Goal: Task Accomplishment & Management: Complete application form

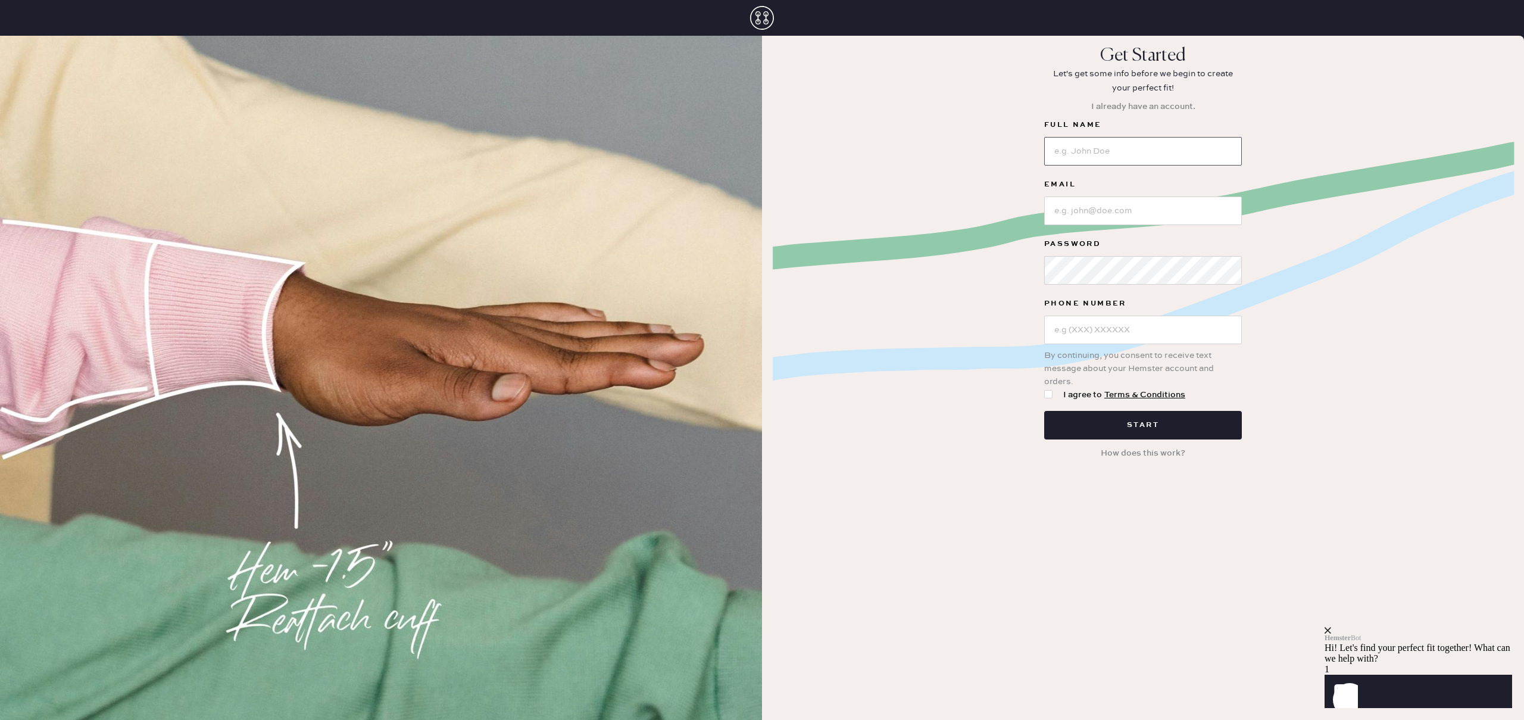
click at [1114, 139] on input at bounding box center [1143, 151] width 198 height 29
type input "[PERSON_NAME]"
type input "[PERSON_NAME][EMAIL_ADDRESS][PERSON_NAME][DOMAIN_NAME]"
type input "[PHONE_NUMBER]"
click at [1054, 393] on div at bounding box center [1050, 394] width 13 height 13
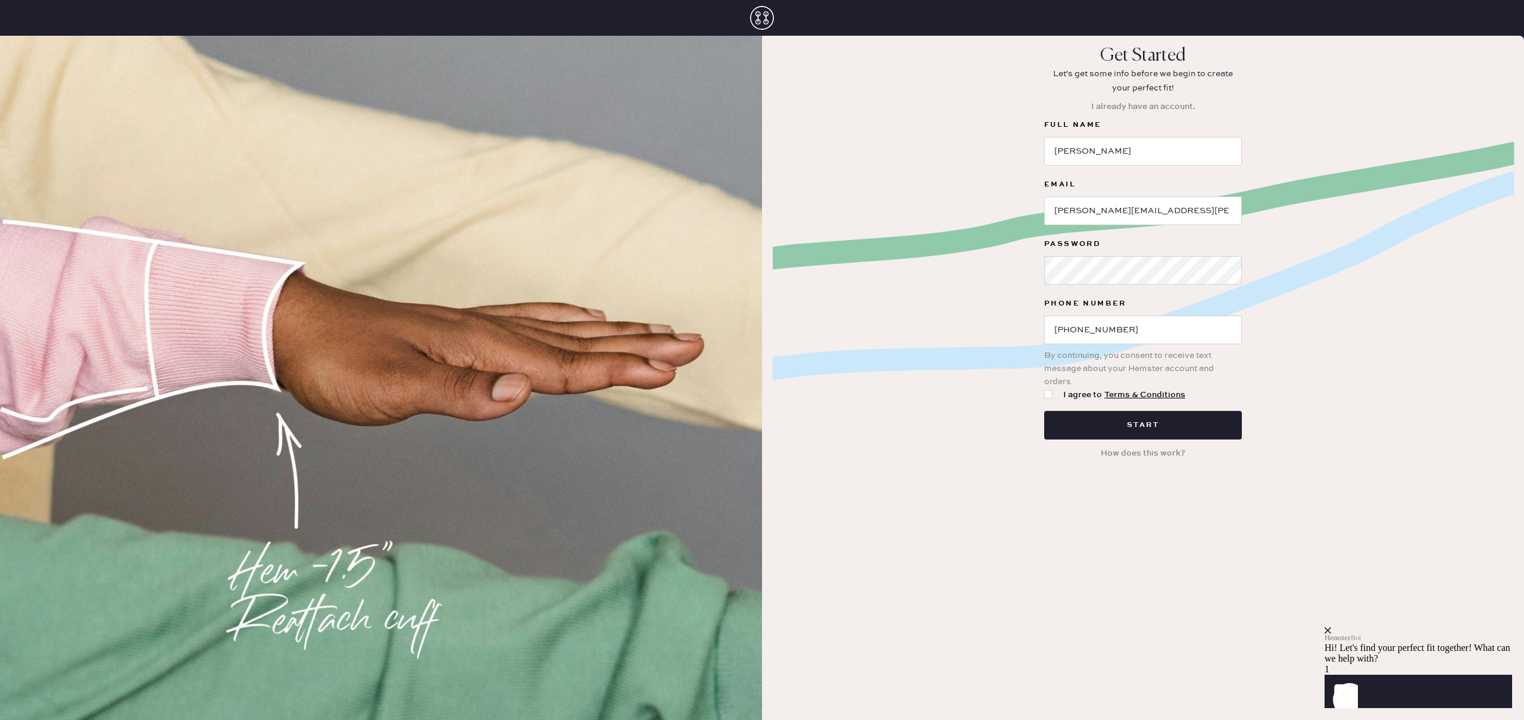
click at [1044, 389] on input "I agree to Terms & Conditions" at bounding box center [1044, 388] width 1 height 1
checkbox input "true"
click at [1062, 412] on button "Start" at bounding box center [1143, 425] width 198 height 29
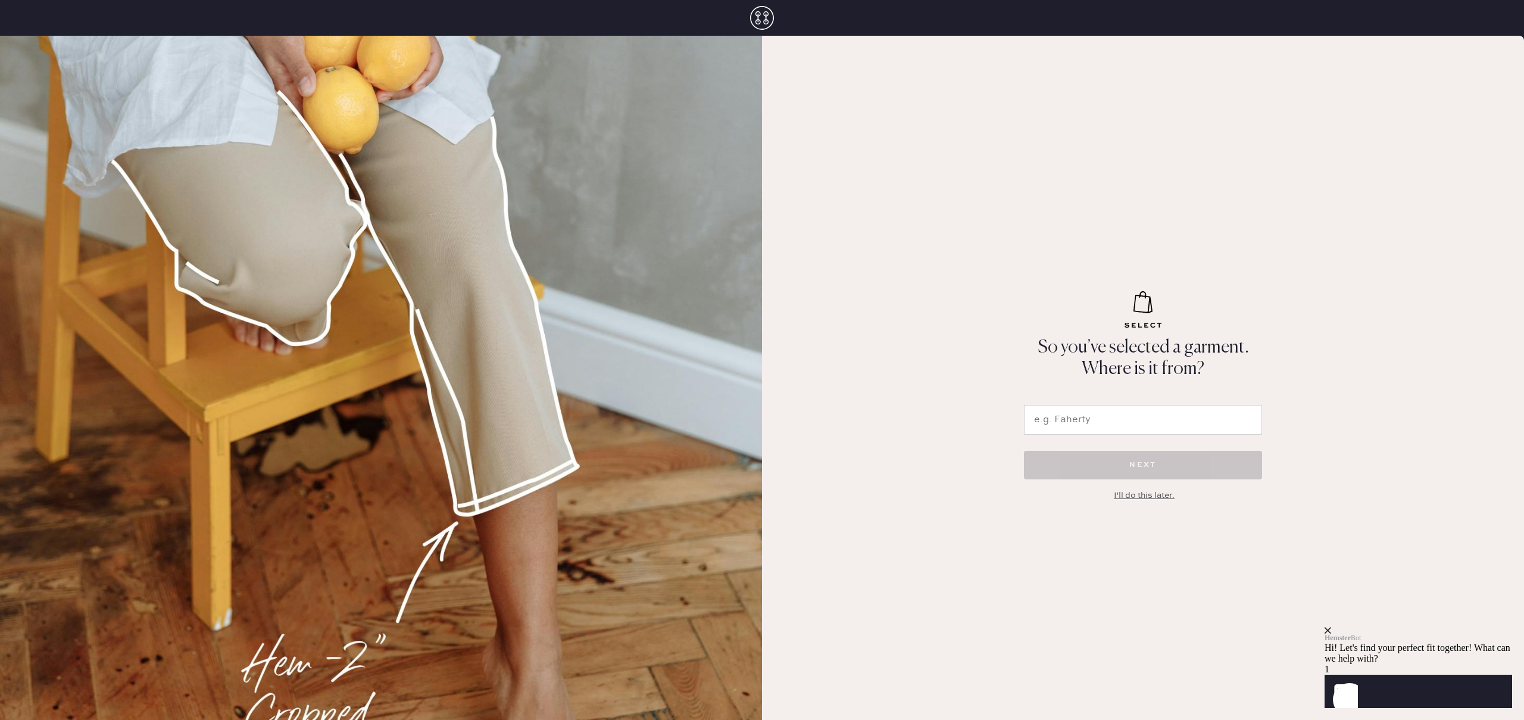
click at [1090, 423] on input "text" at bounding box center [1143, 420] width 238 height 30
type input "Reformation"
click at [1061, 454] on button "NEXT" at bounding box center [1143, 465] width 238 height 29
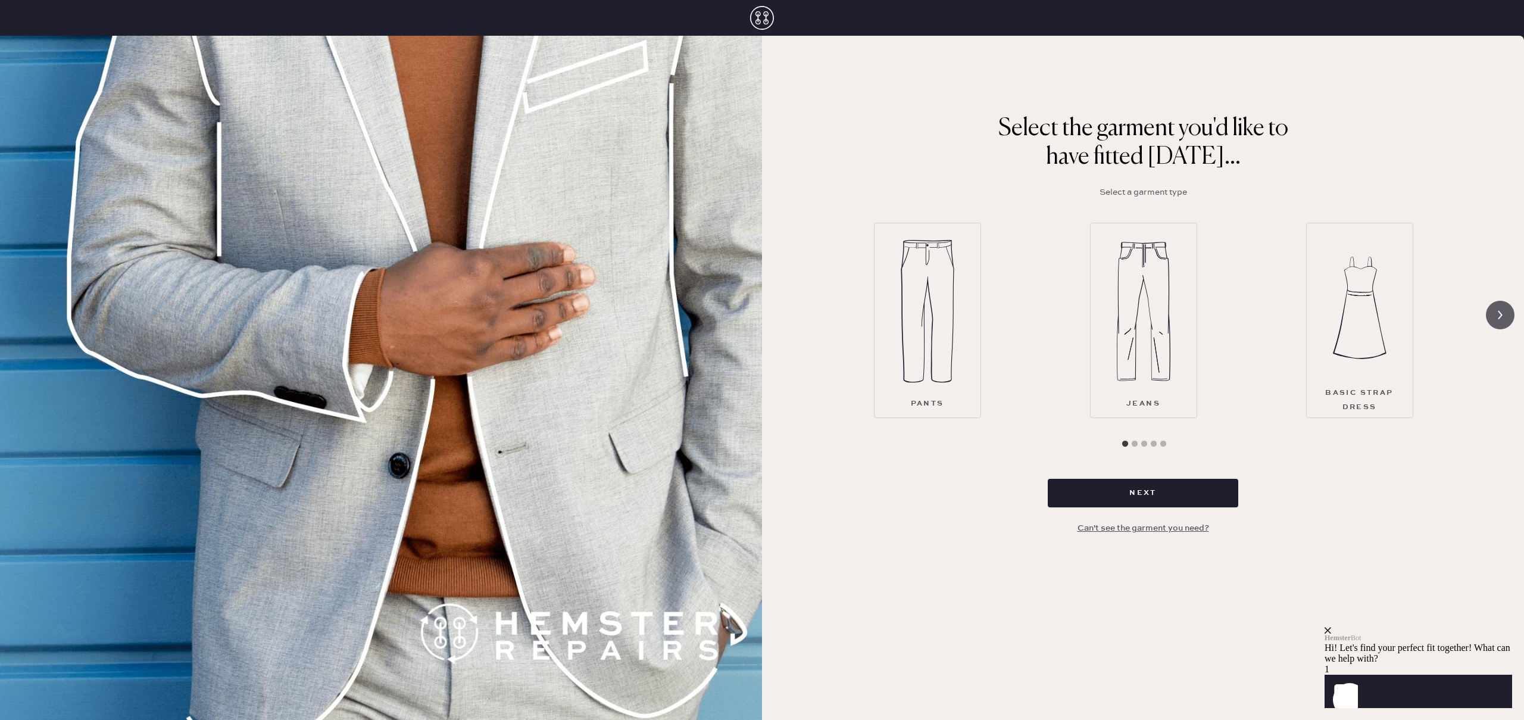
click at [1493, 309] on icon at bounding box center [1499, 315] width 23 height 23
click at [778, 309] on icon at bounding box center [785, 315] width 23 height 23
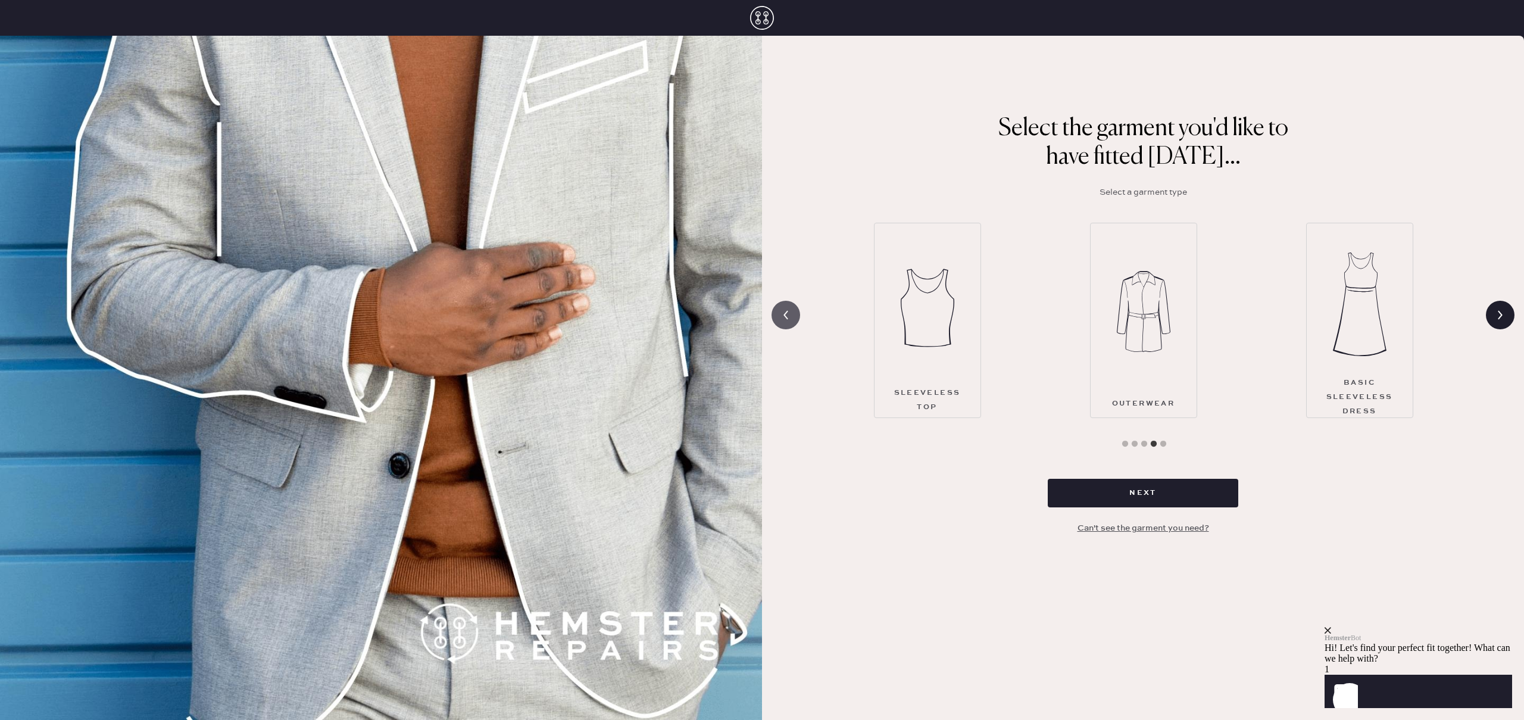
click at [778, 309] on icon at bounding box center [785, 315] width 23 height 23
click at [1352, 252] on img at bounding box center [1360, 307] width 54 height 143
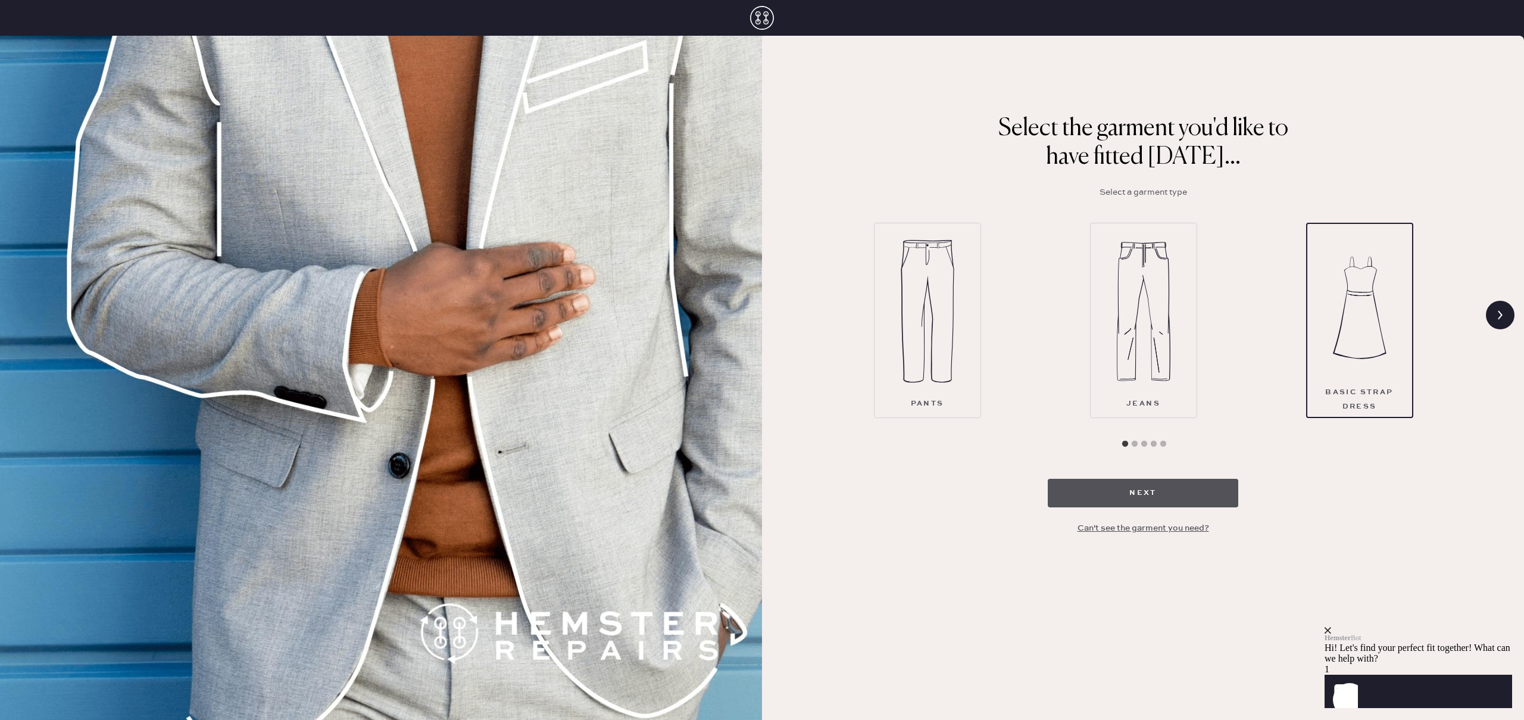
click at [1195, 504] on button "Next" at bounding box center [1142, 493] width 190 height 29
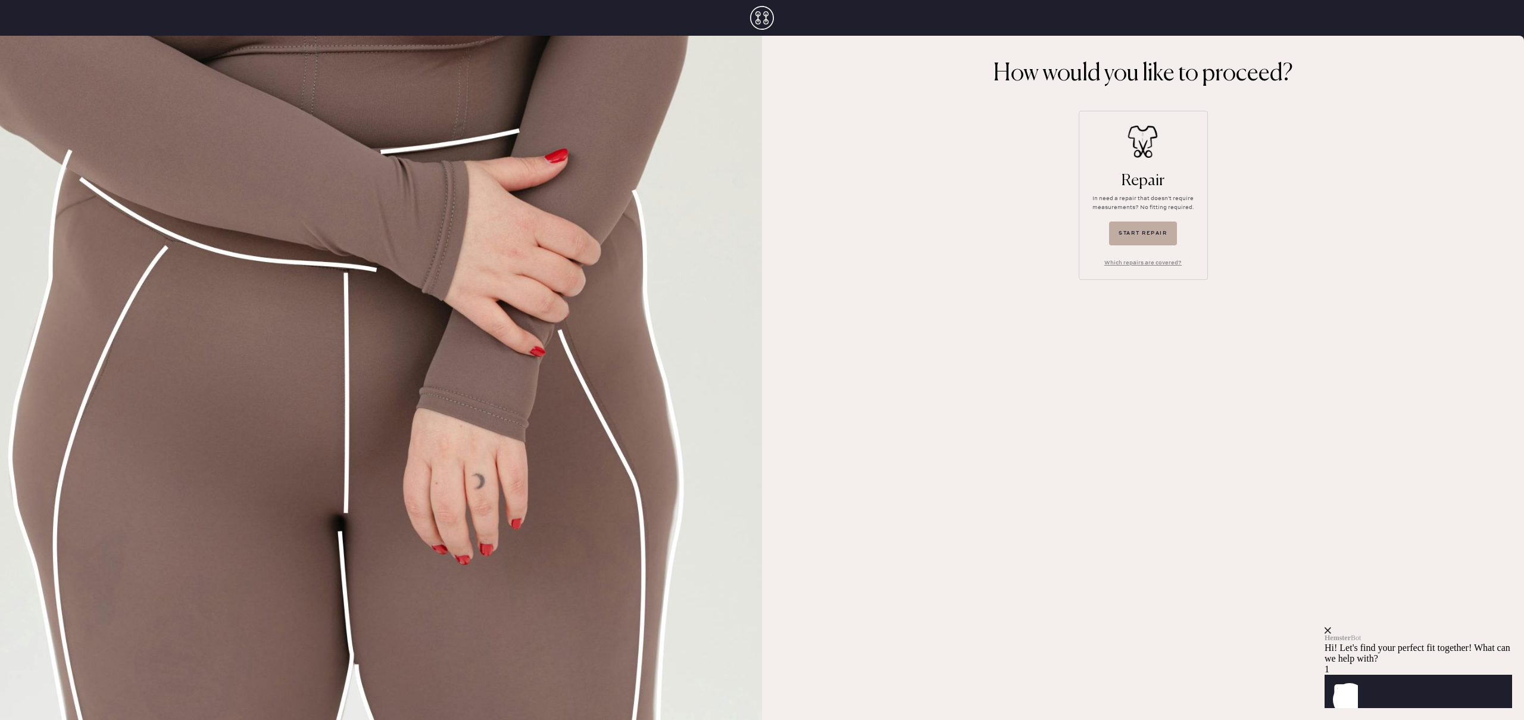
click at [1148, 236] on button "Start repair" at bounding box center [1143, 233] width 68 height 24
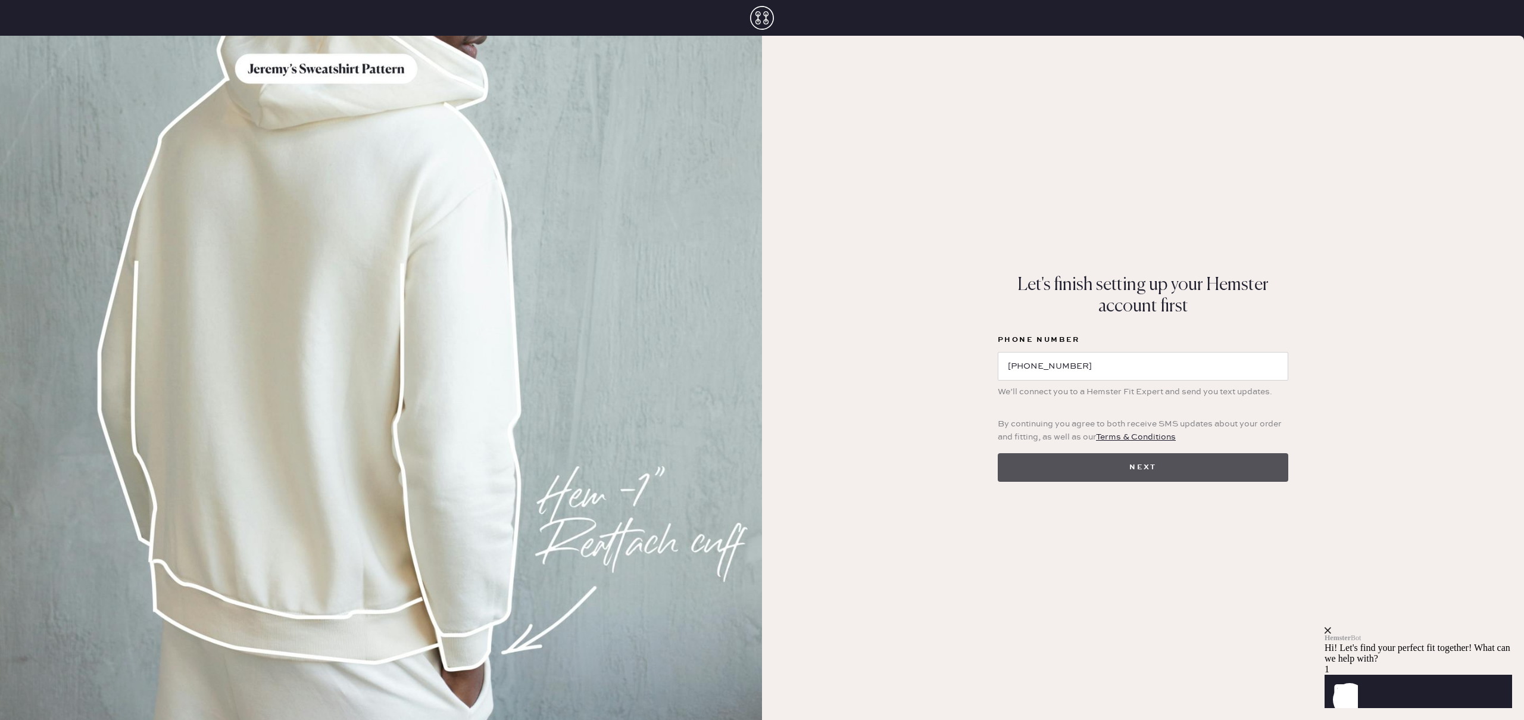
click at [1109, 459] on button "Next" at bounding box center [1142, 467] width 290 height 29
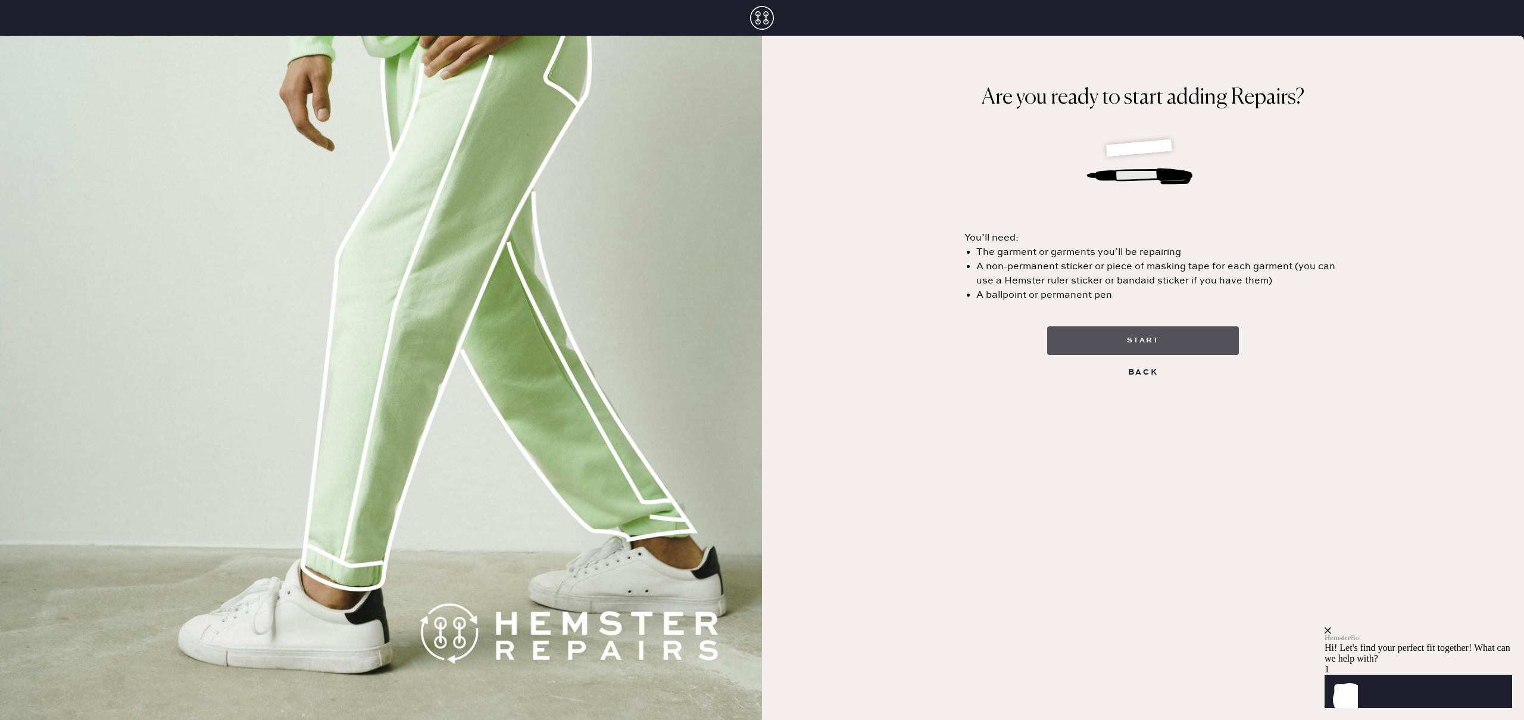
click at [1131, 340] on button "start" at bounding box center [1143, 340] width 192 height 29
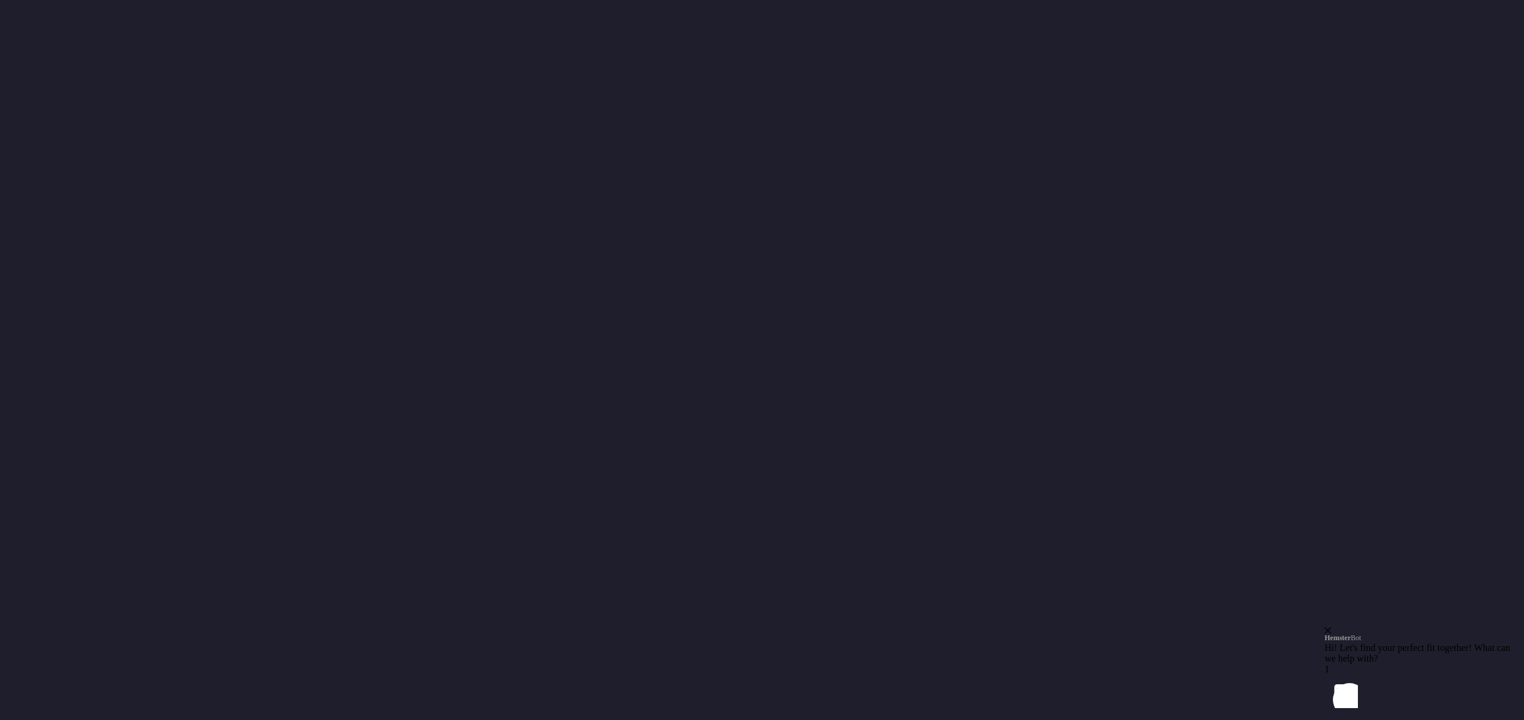
select select "6"
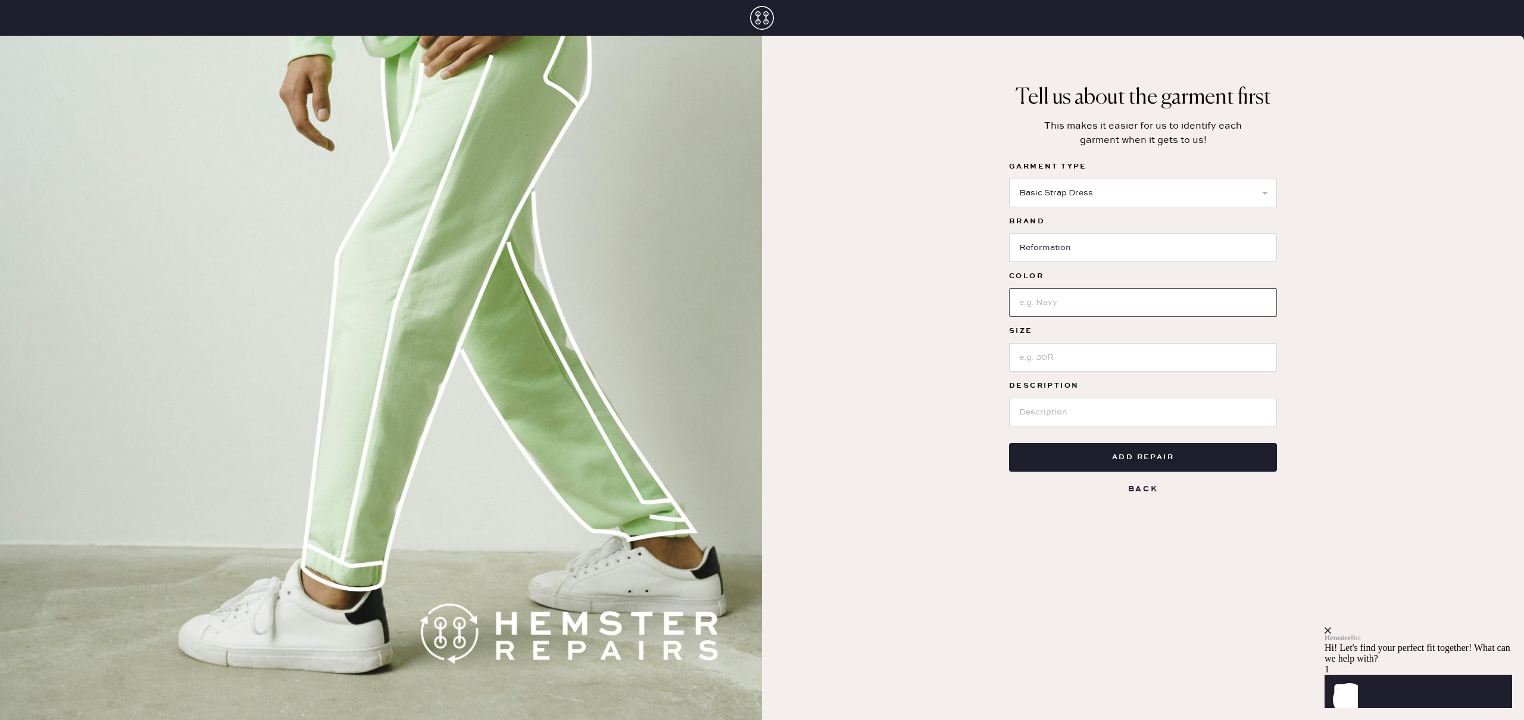
click at [1063, 308] on input at bounding box center [1143, 302] width 268 height 29
type input "White/Blue"
type input "2"
click at [1061, 423] on input at bounding box center [1143, 412] width 268 height 29
paste input "Gael Linen Dress"
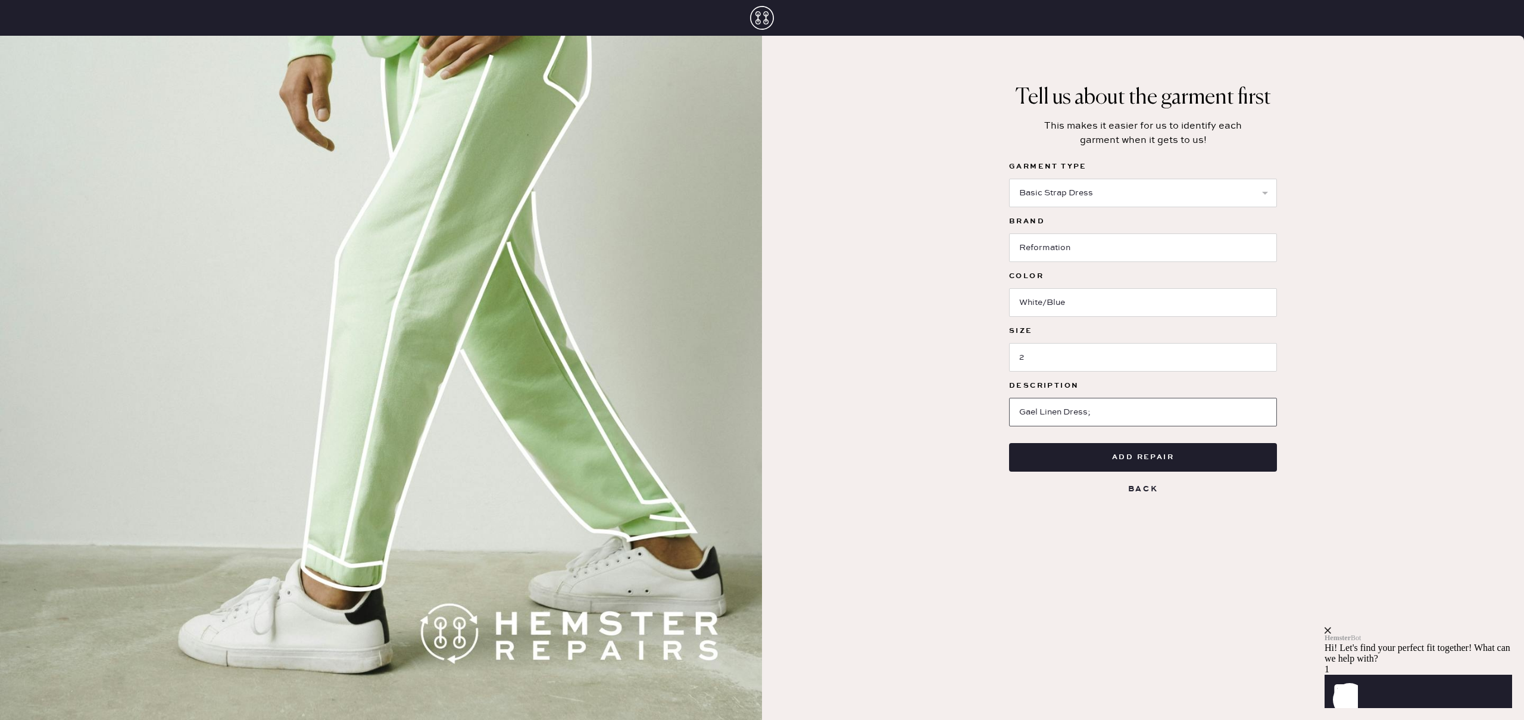
paste input "The fit Designed to have a relaxed fit throughout. Customers say this item runs…"
type input "Gael Linen Dress; The fit Designed to have a relaxed fit throughout. Customers …"
click at [1147, 459] on button "Add repair" at bounding box center [1143, 457] width 268 height 29
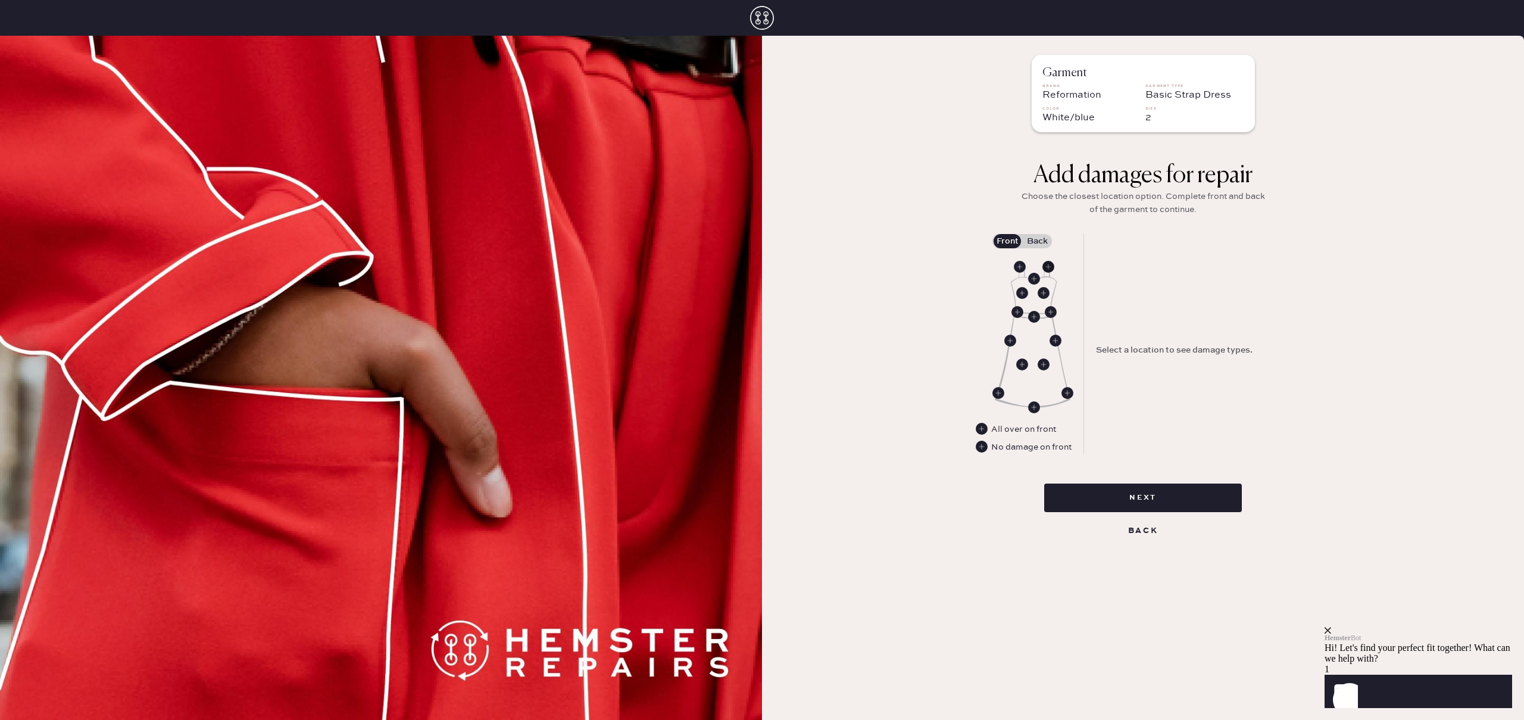
click at [1046, 264] on use at bounding box center [1048, 267] width 12 height 12
click at [1215, 290] on button "Missing Strap" at bounding box center [1193, 289] width 77 height 14
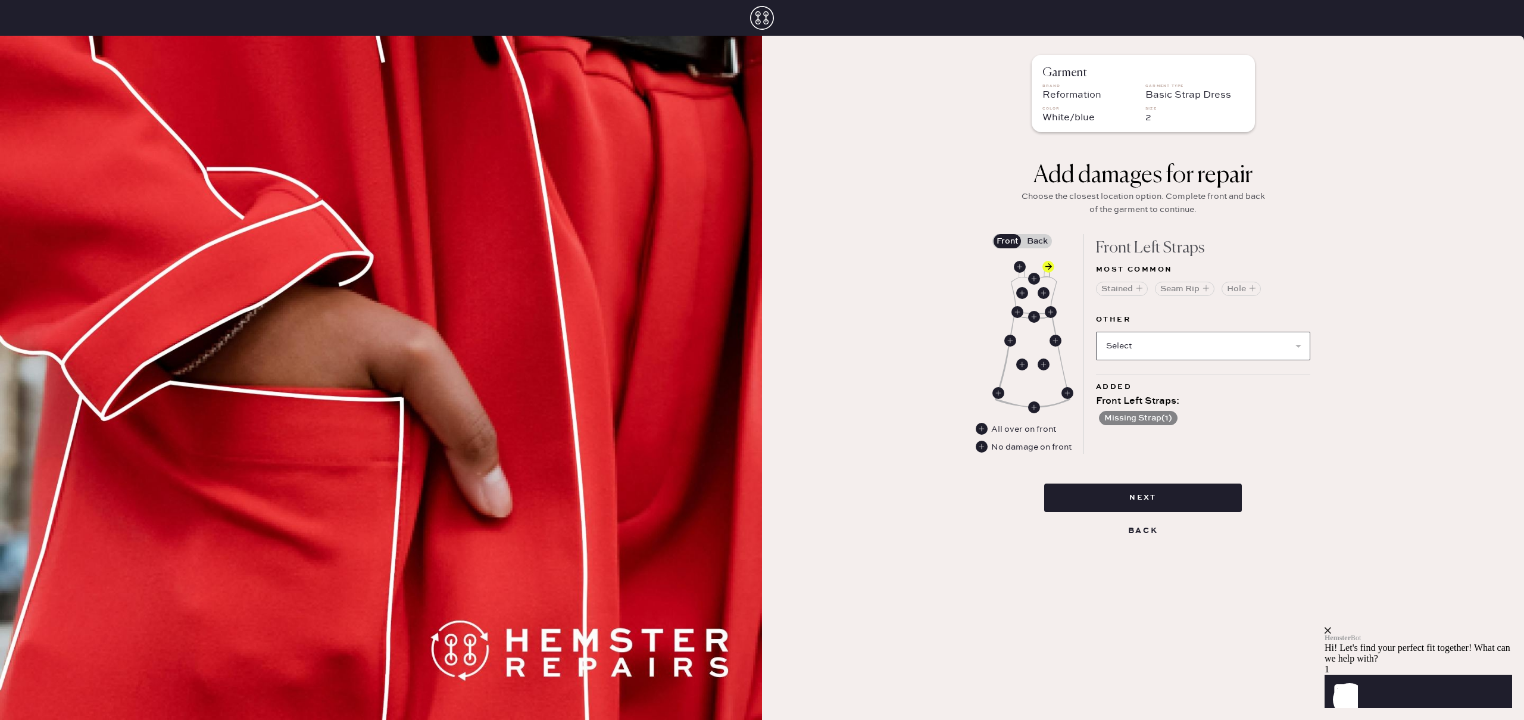
click at [1175, 354] on select "Select Broken / Ripped Hem Broken Beads Broken Belt Loop Broken Button Broken C…" at bounding box center [1203, 346] width 214 height 29
select select "1668"
click at [1096, 332] on select "Select Broken / Ripped Hem Broken Beads Broken Belt Loop Broken Button Broken C…" at bounding box center [1203, 346] width 214 height 29
select select
click at [1163, 494] on button "Next" at bounding box center [1143, 497] width 198 height 29
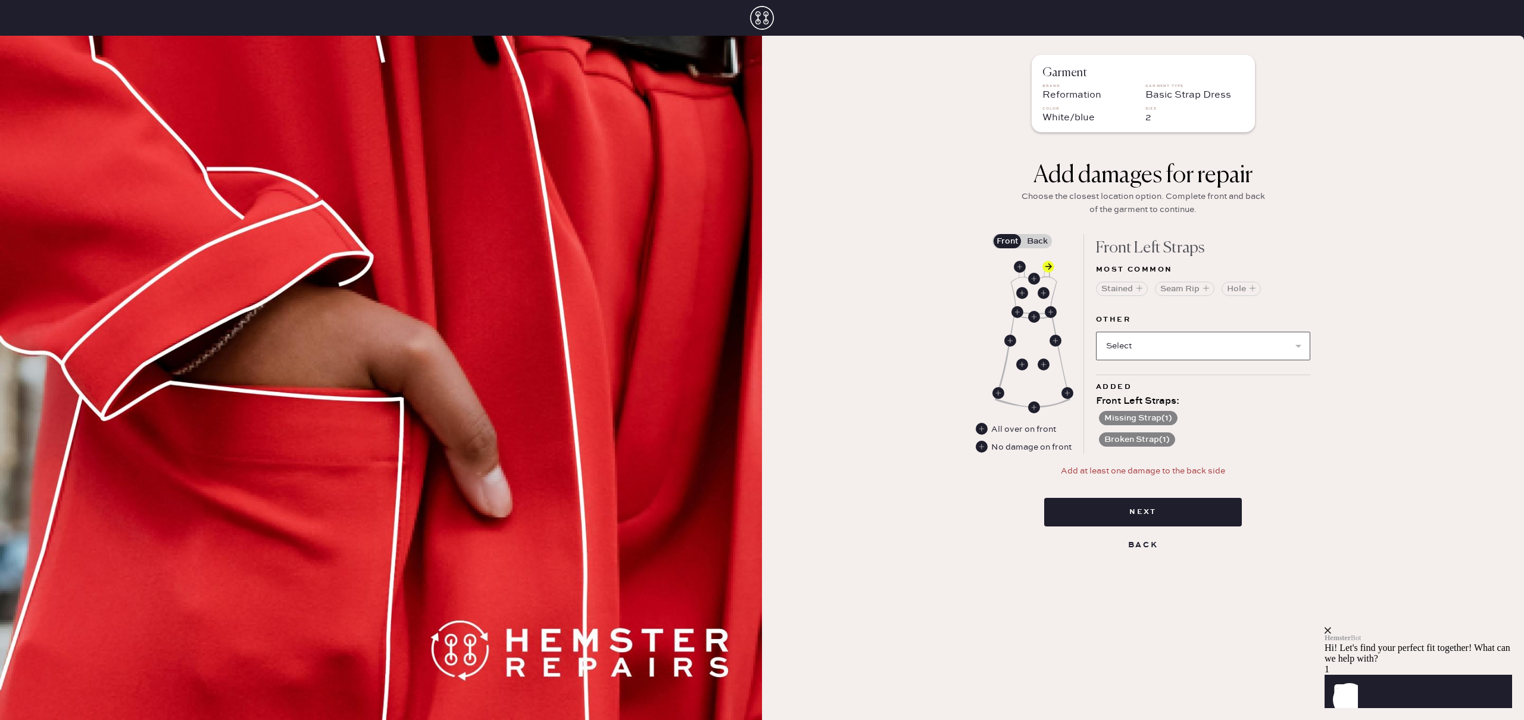
click at [1129, 342] on select "Select Broken / Ripped Hem Broken Beads Broken Belt Loop Broken Button Broken C…" at bounding box center [1203, 346] width 214 height 29
click at [1039, 239] on label "Back" at bounding box center [1037, 241] width 30 height 14
click at [1037, 241] on input "Back" at bounding box center [1037, 241] width 0 height 0
click at [1006, 244] on label "Front" at bounding box center [1007, 241] width 30 height 14
click at [1007, 241] on input "Front" at bounding box center [1007, 241] width 0 height 0
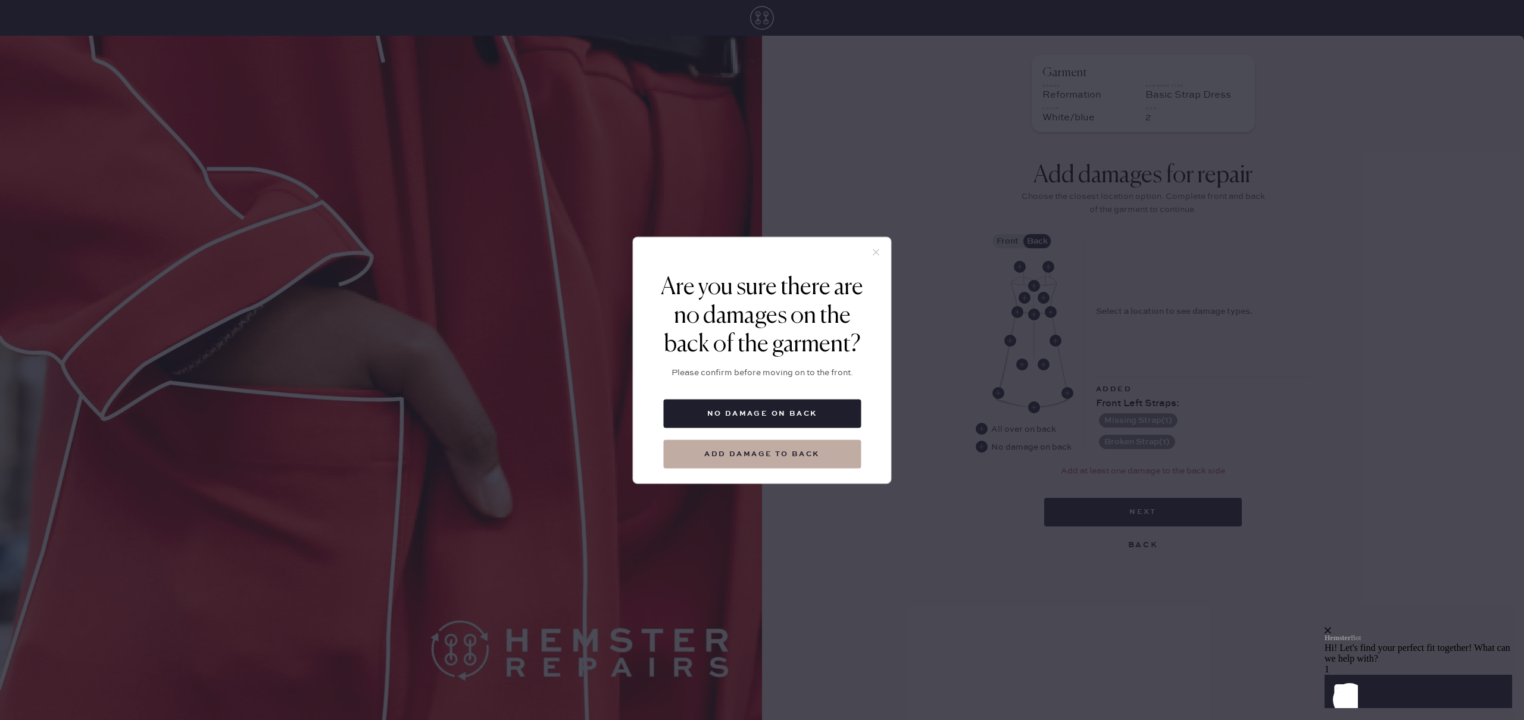
click at [875, 249] on icon at bounding box center [876, 251] width 11 height 11
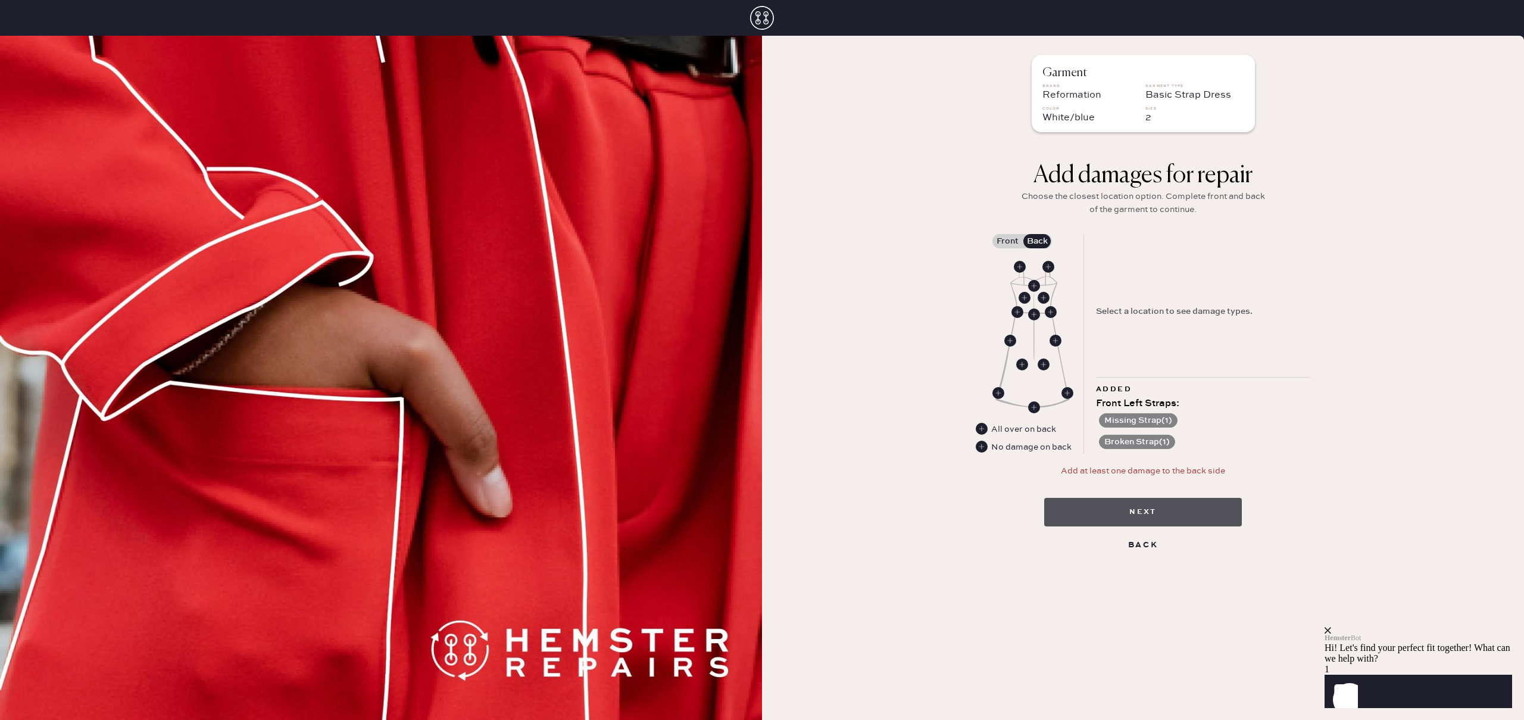
click at [1153, 516] on button "Next" at bounding box center [1143, 512] width 198 height 29
click at [1020, 266] on use at bounding box center [1020, 267] width 12 height 12
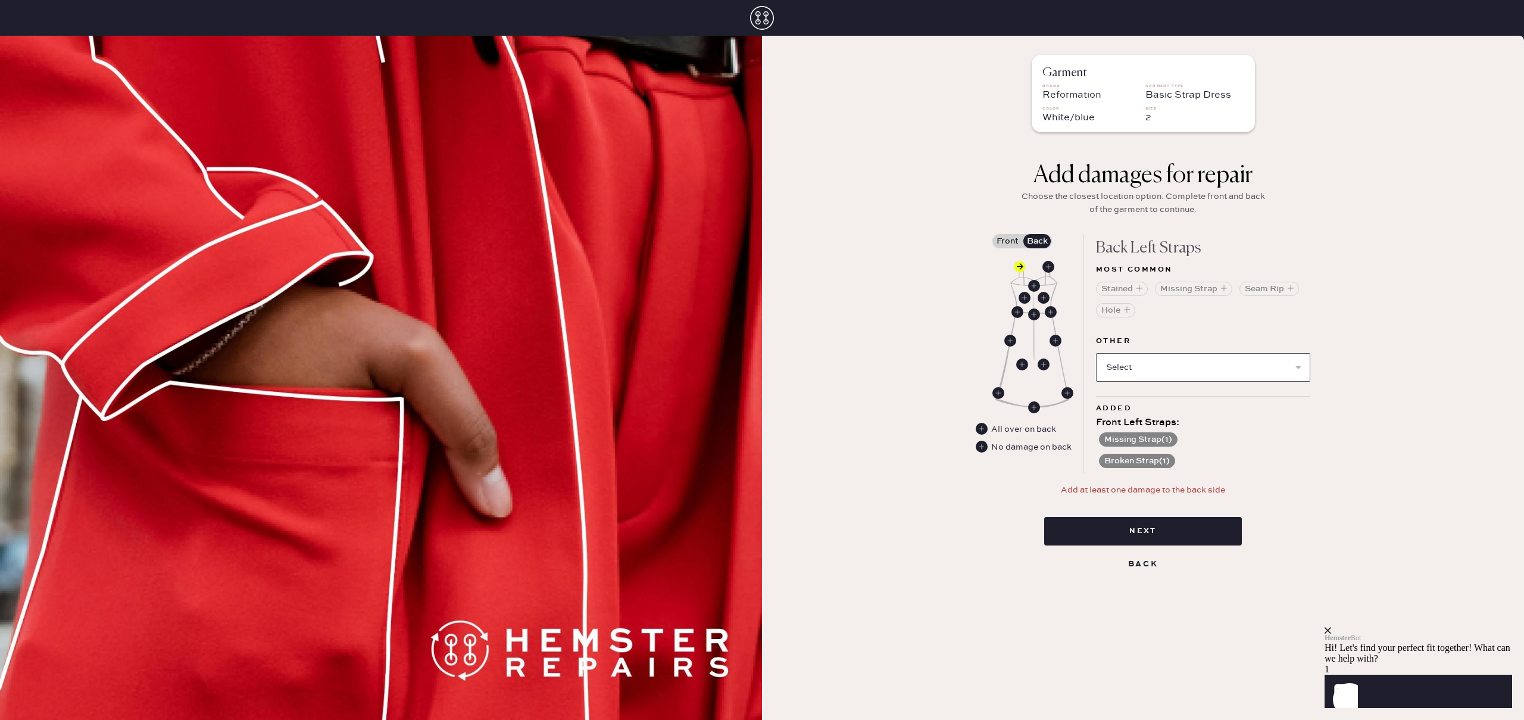
click at [1124, 359] on select "Select Broken / Ripped Hem Broken Beads Broken Belt Loop Broken Button Broken C…" at bounding box center [1203, 367] width 214 height 29
select select "1668"
click at [1096, 353] on select "Select Broken / Ripped Hem Broken Beads Broken Belt Loop Broken Button Broken C…" at bounding box center [1203, 367] width 214 height 29
select select
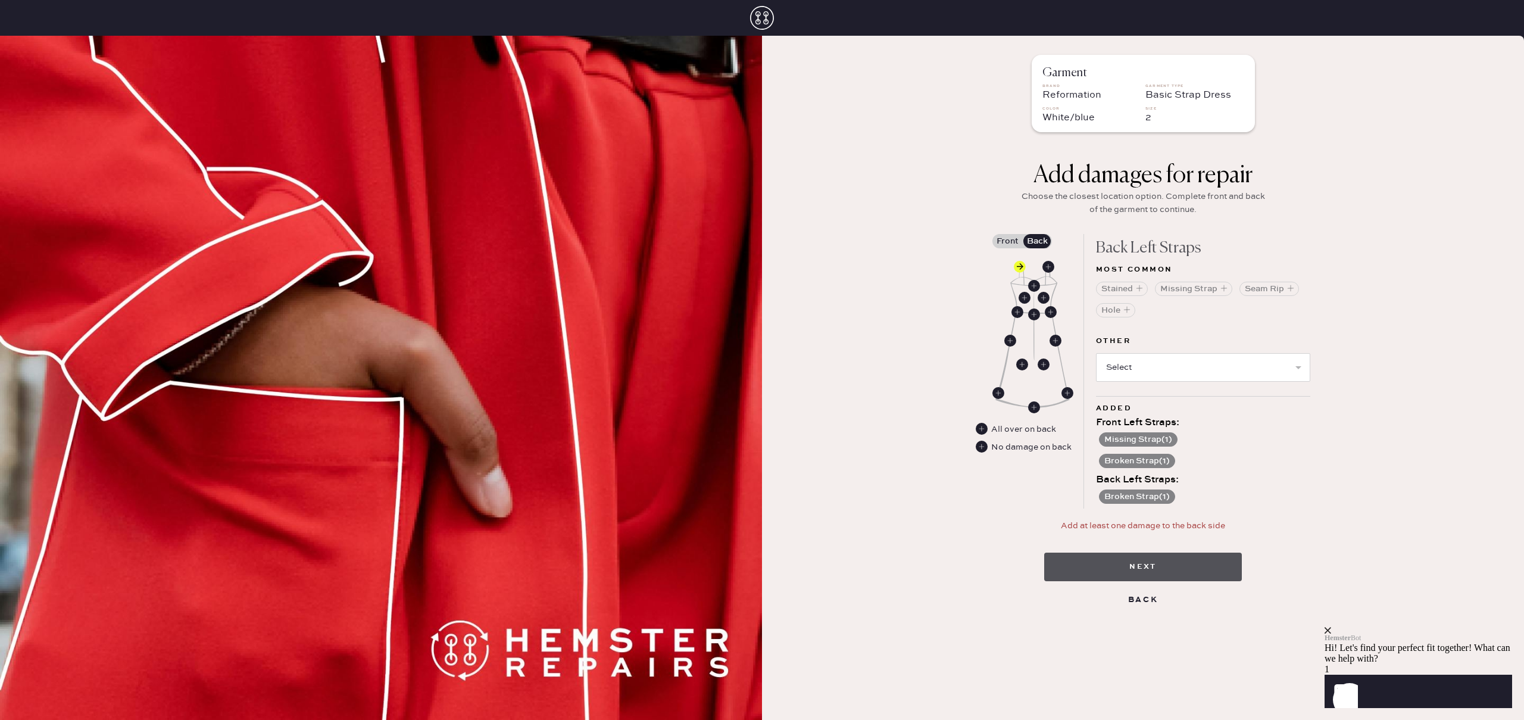
click at [1147, 570] on button "Next" at bounding box center [1143, 566] width 198 height 29
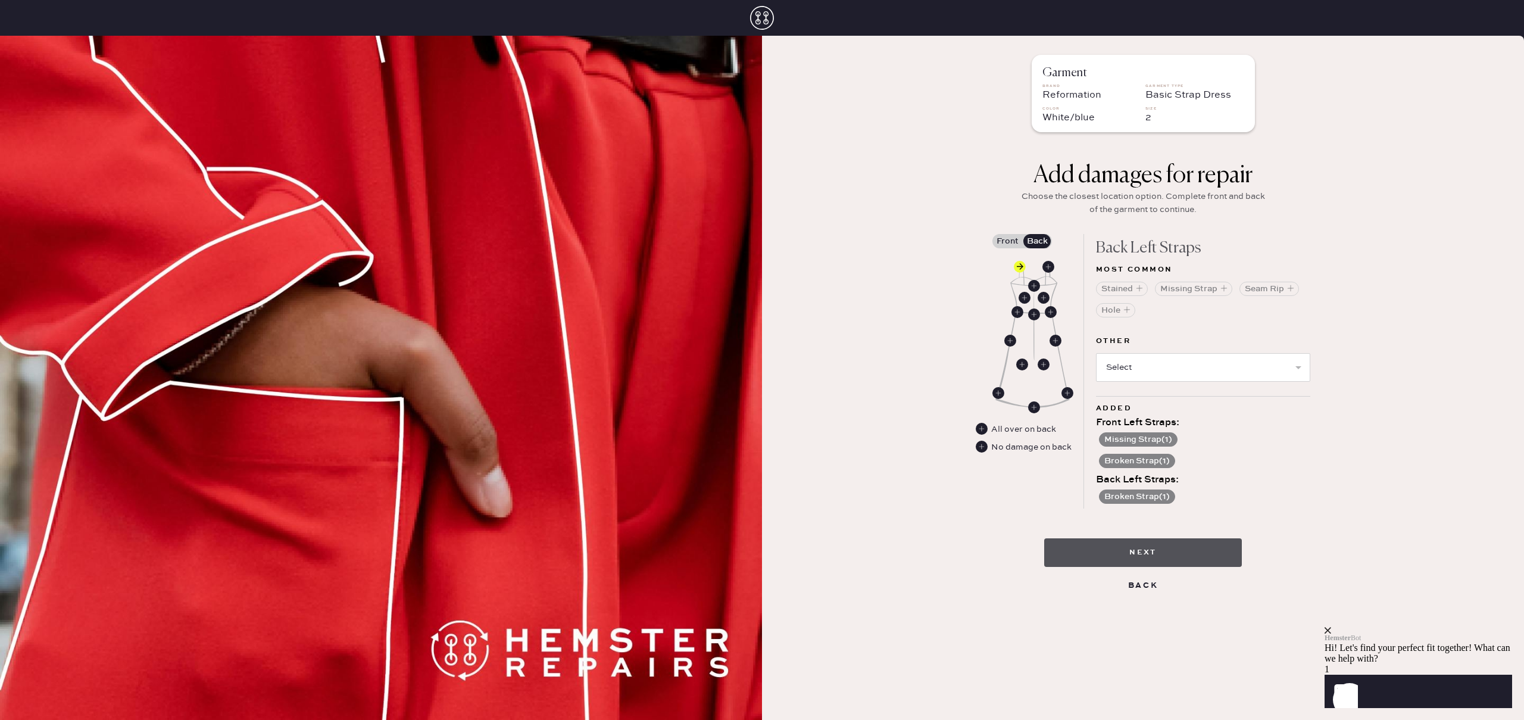
click at [1143, 558] on button "Next" at bounding box center [1143, 552] width 198 height 29
click at [1180, 315] on div "Stained Missing Strap Seam Rip Hole" at bounding box center [1203, 303] width 214 height 52
click at [1331, 627] on icon "close" at bounding box center [1327, 630] width 7 height 7
click at [1194, 561] on button "Next" at bounding box center [1143, 552] width 198 height 29
click at [1139, 561] on button "Next" at bounding box center [1143, 552] width 198 height 29
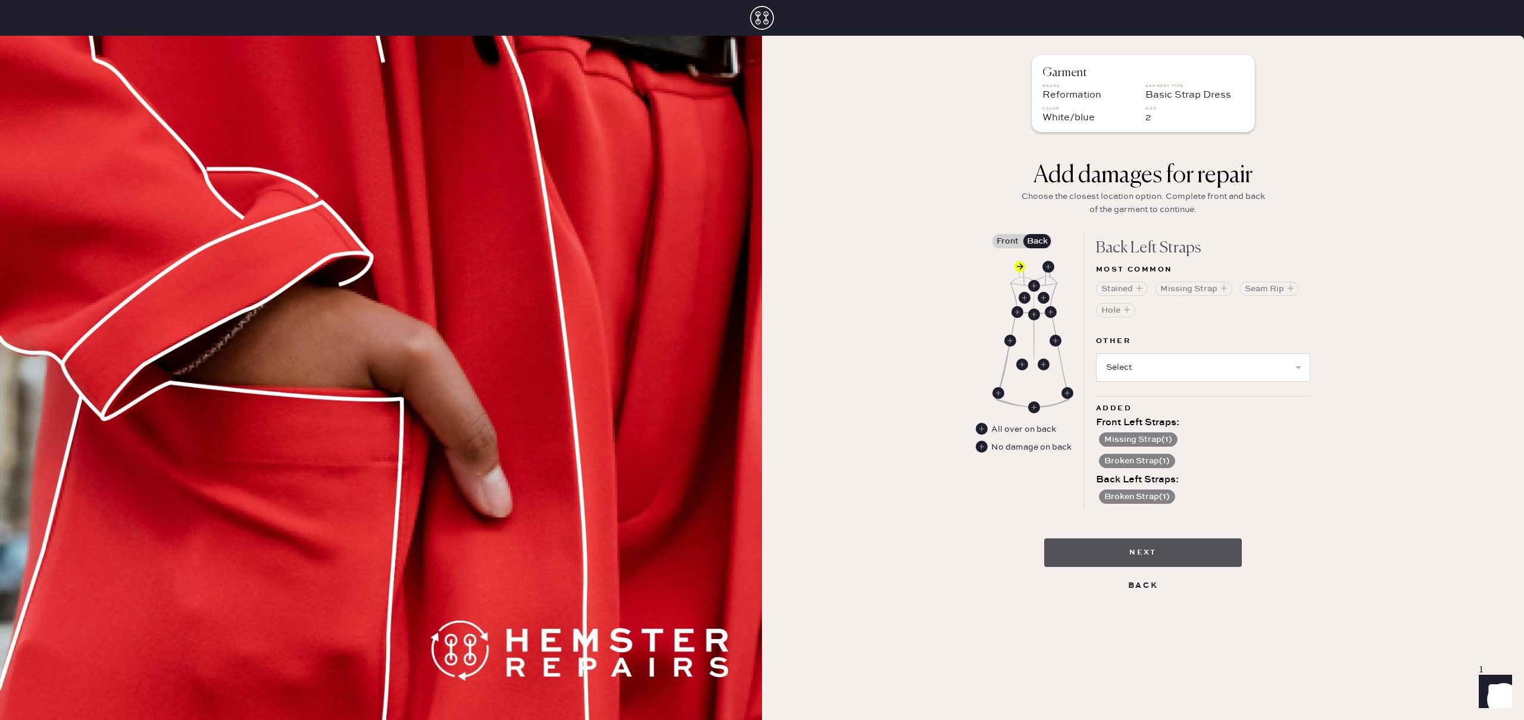
click at [1139, 559] on button "Next" at bounding box center [1143, 552] width 198 height 29
click at [1143, 370] on select "Select Broken / Ripped Hem Broken Beads Broken Belt Loop Broken Button Broken C…" at bounding box center [1203, 367] width 214 height 29
click at [1145, 442] on button "Missing Strap ( 1 )" at bounding box center [1138, 439] width 79 height 14
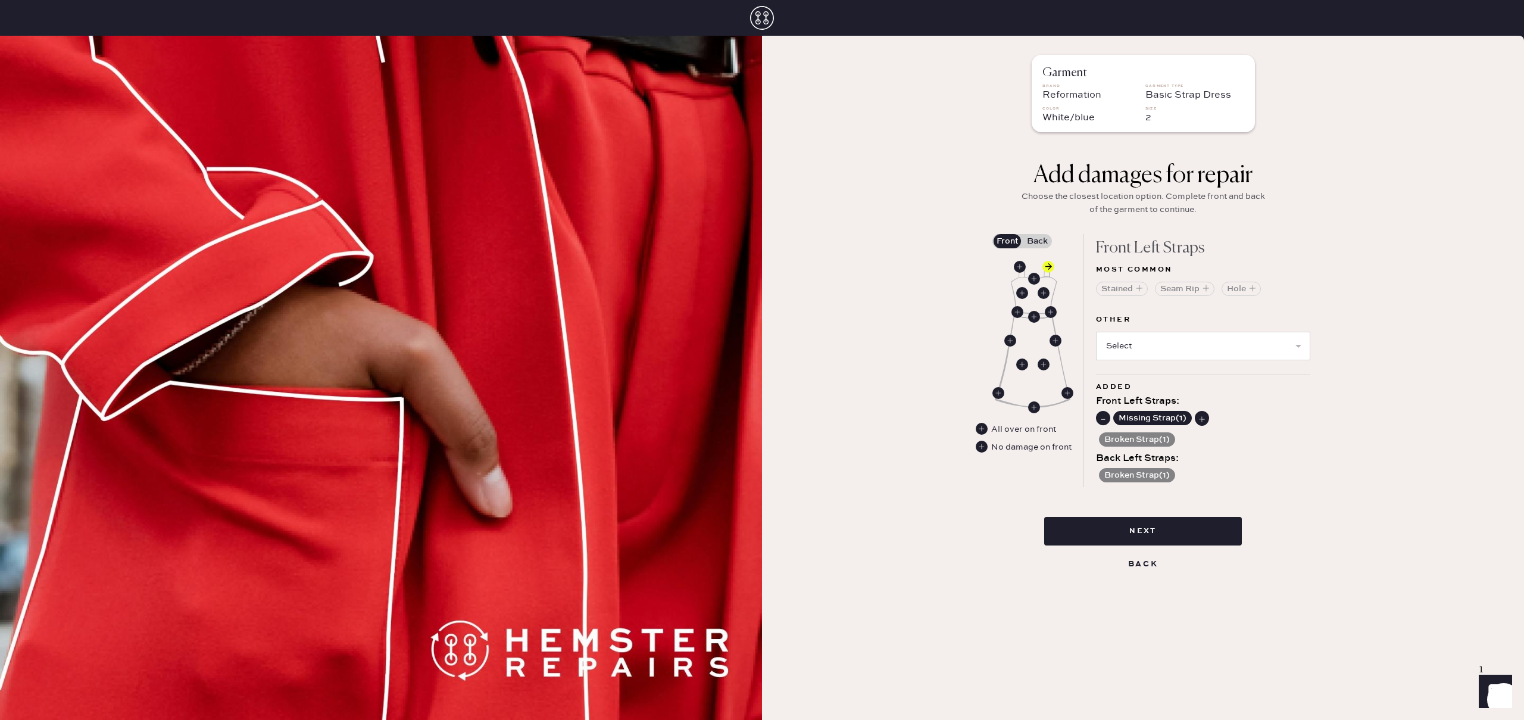
click at [1100, 415] on use at bounding box center [1103, 418] width 12 height 12
click at [1288, 415] on div "Front Left Straps :" at bounding box center [1203, 422] width 214 height 14
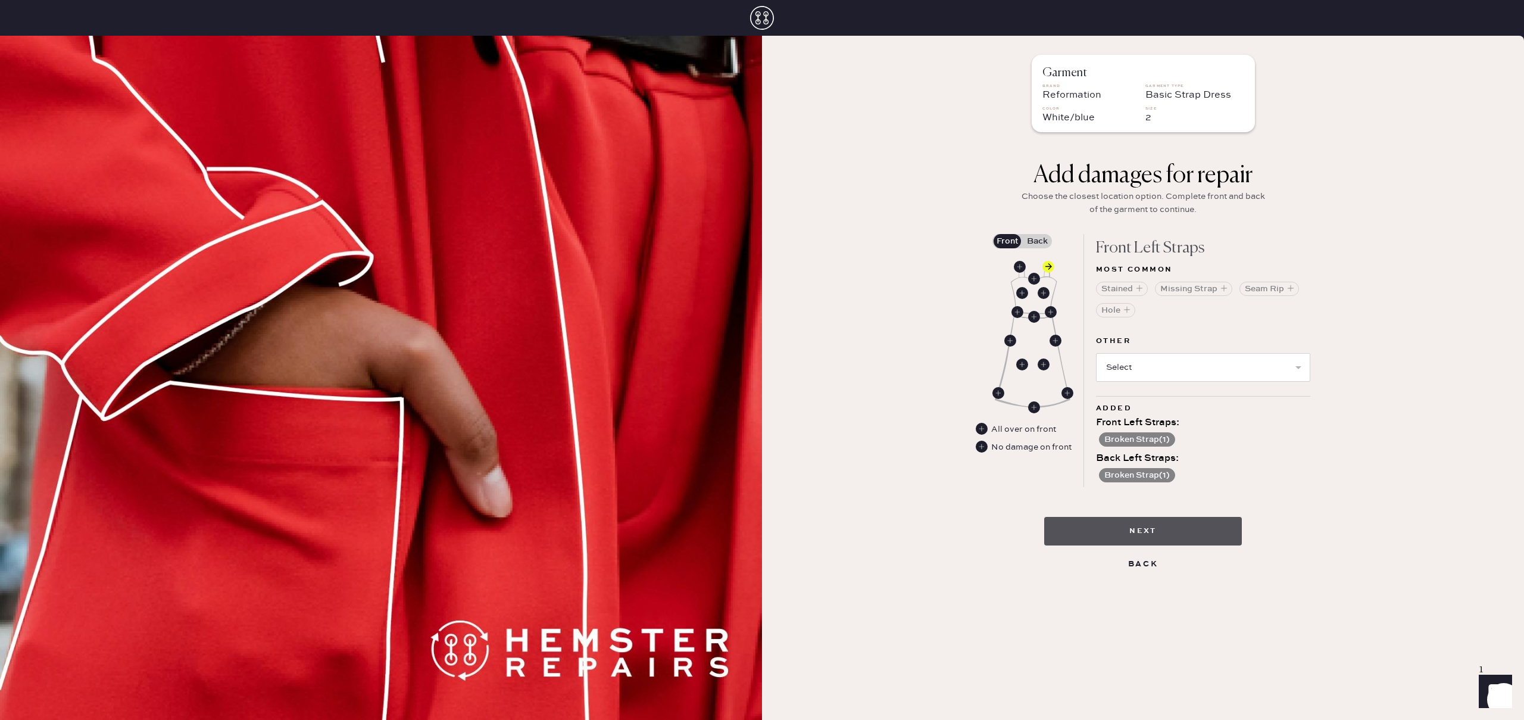
click at [1192, 531] on button "Next" at bounding box center [1143, 531] width 198 height 29
click at [1146, 541] on button "Next" at bounding box center [1143, 531] width 198 height 29
click at [1203, 437] on div "Broken Strap ( 1 )" at bounding box center [1203, 438] width 214 height 17
click at [1159, 327] on div "Stained Missing Strap Seam Rip Hole" at bounding box center [1203, 303] width 214 height 52
click at [1036, 240] on label "Back" at bounding box center [1037, 241] width 30 height 14
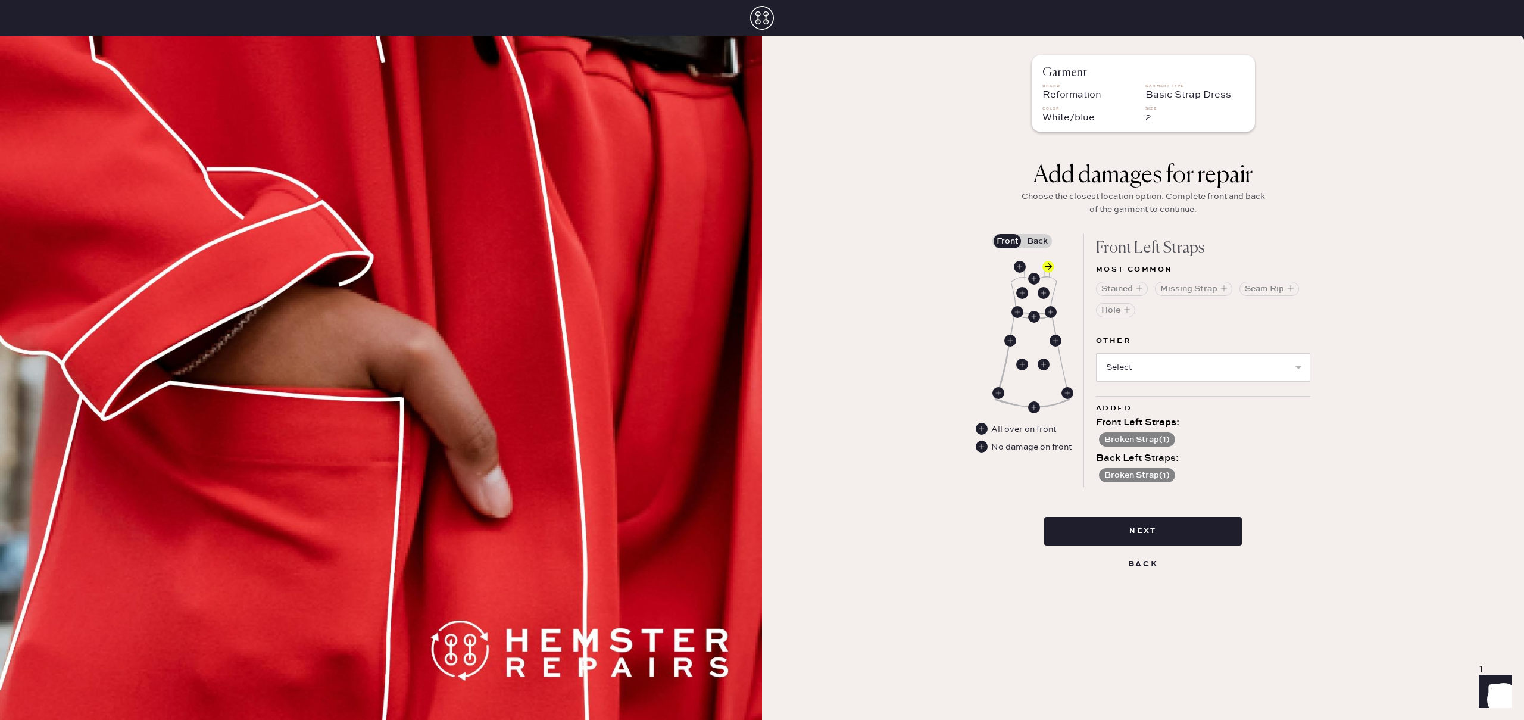
click at [1037, 241] on input "Back" at bounding box center [1037, 241] width 0 height 0
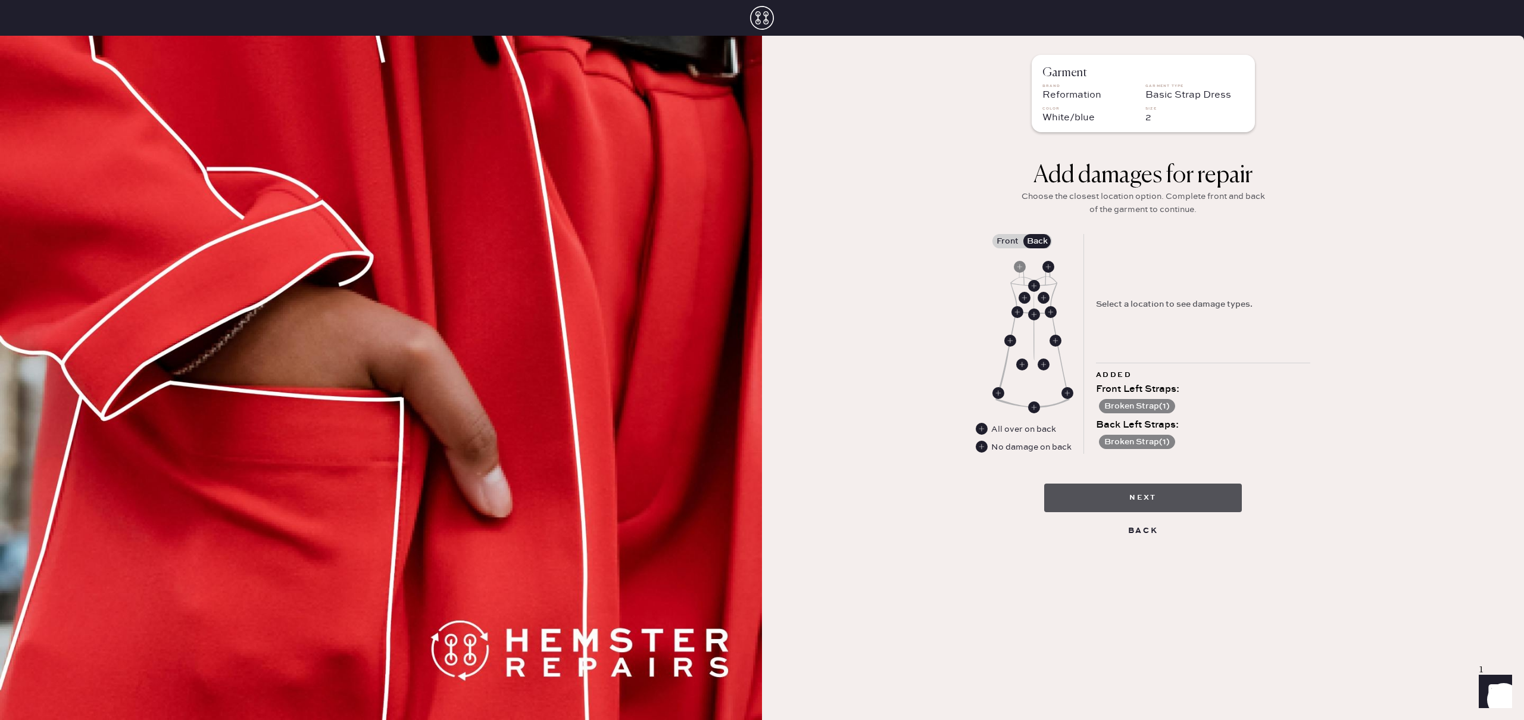
click at [1147, 496] on button "Next" at bounding box center [1143, 497] width 198 height 29
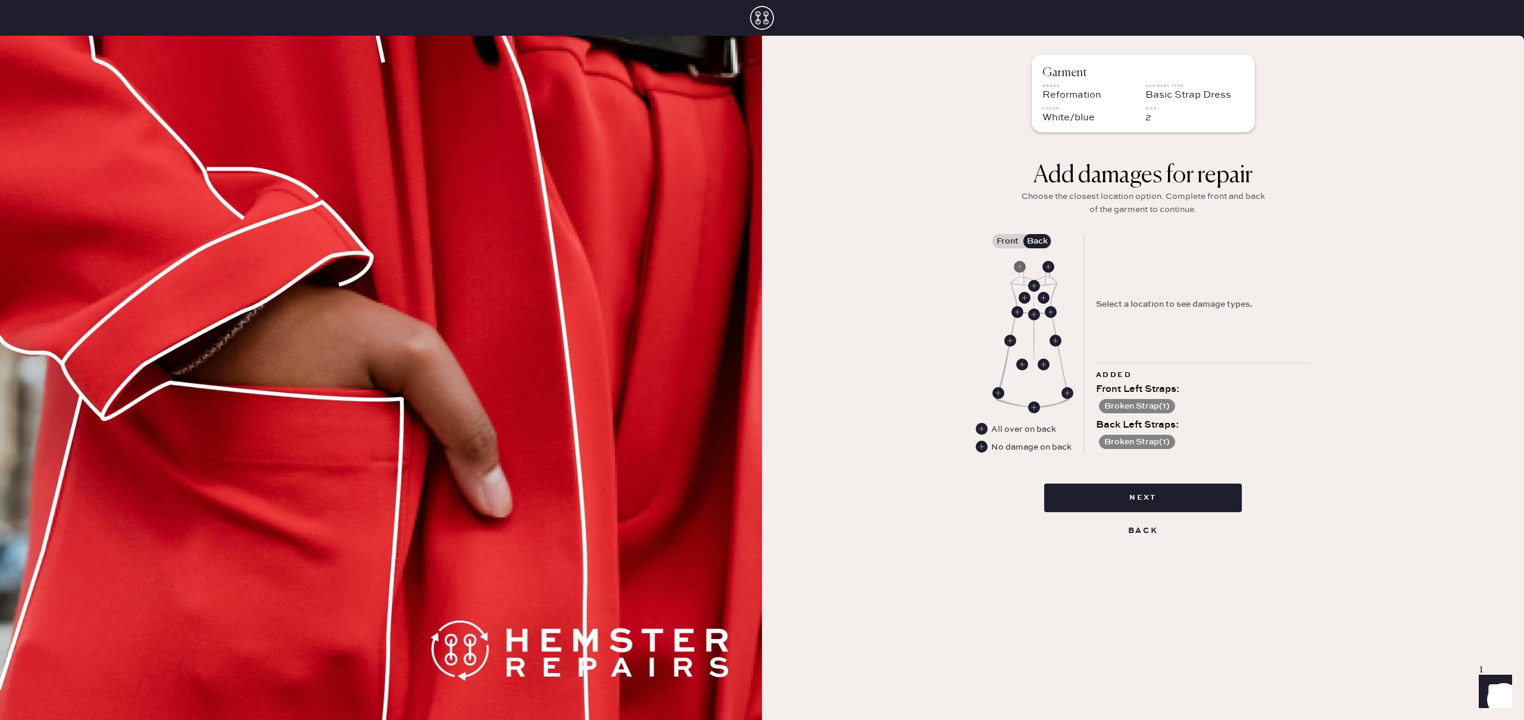
click at [1018, 268] on use at bounding box center [1020, 267] width 12 height 12
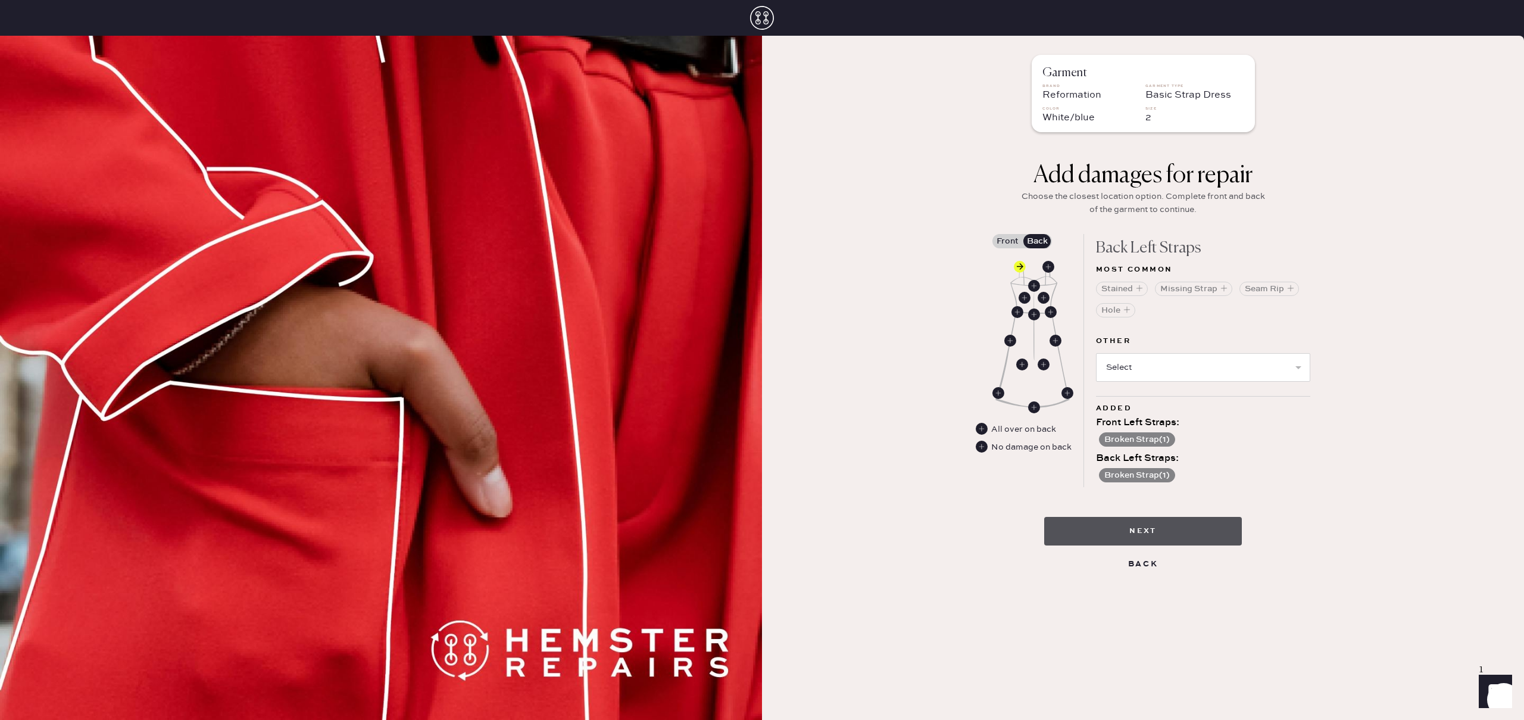
click at [1144, 531] on button "Next" at bounding box center [1143, 531] width 198 height 29
click at [1146, 363] on select "Select Broken / Ripped Hem Broken Beads Broken Belt Loop Broken Button Broken C…" at bounding box center [1203, 367] width 214 height 29
click at [1199, 291] on button "Missing Strap" at bounding box center [1193, 289] width 77 height 14
click at [1151, 521] on button "Next" at bounding box center [1143, 531] width 198 height 29
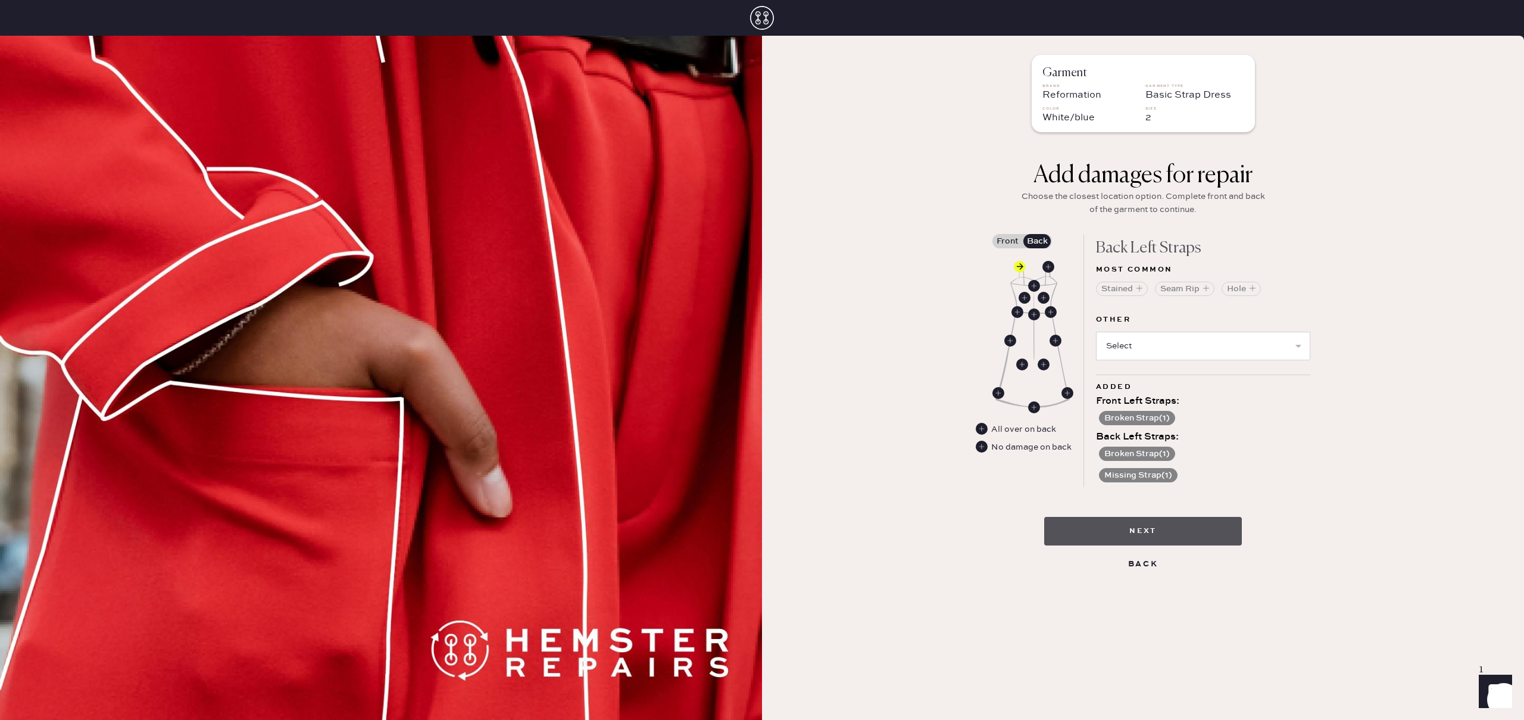
click at [1151, 521] on button "Next" at bounding box center [1143, 531] width 198 height 29
click at [1016, 240] on label "Front" at bounding box center [1007, 241] width 30 height 14
click at [1007, 241] on input "Front" at bounding box center [1007, 241] width 0 height 0
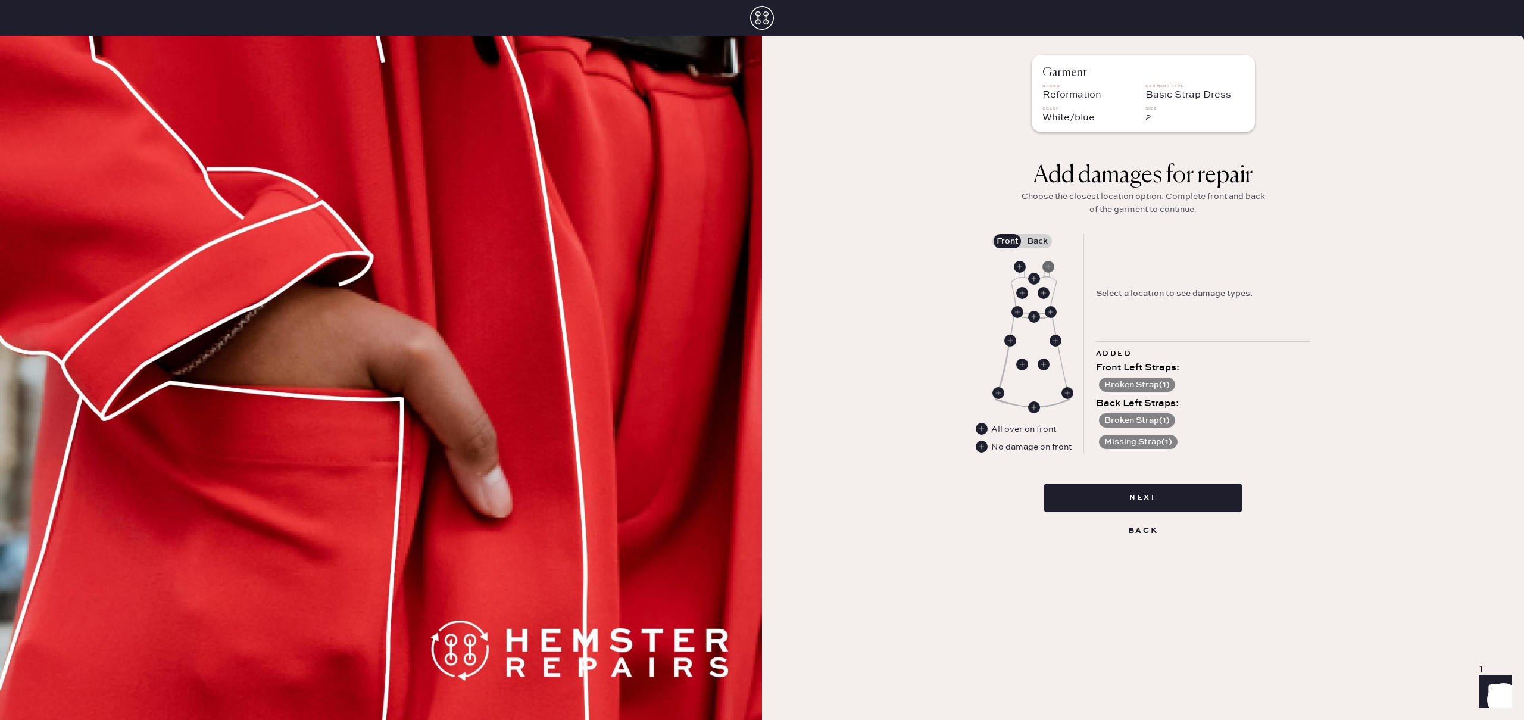
click at [1049, 262] on use at bounding box center [1048, 267] width 12 height 12
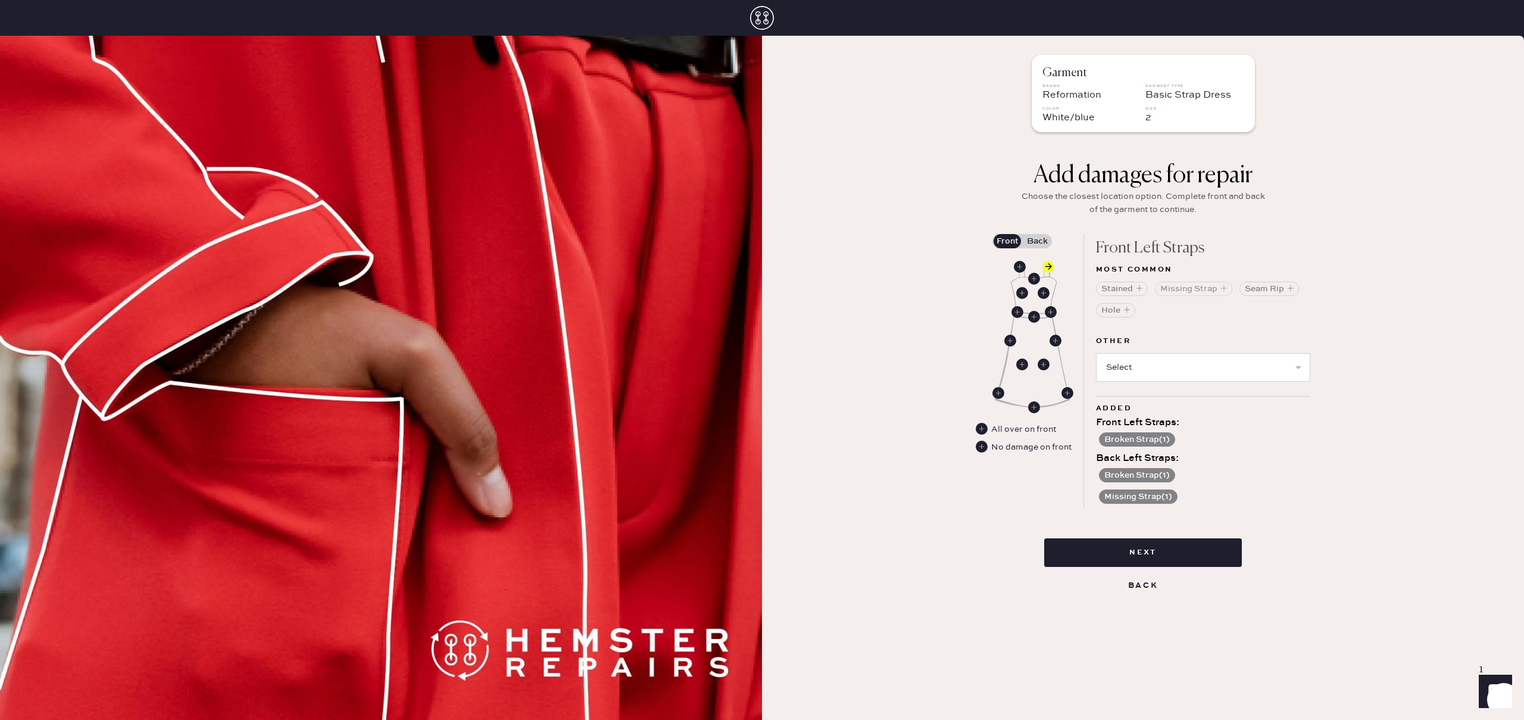
click at [1191, 286] on button "Missing Strap" at bounding box center [1193, 289] width 77 height 14
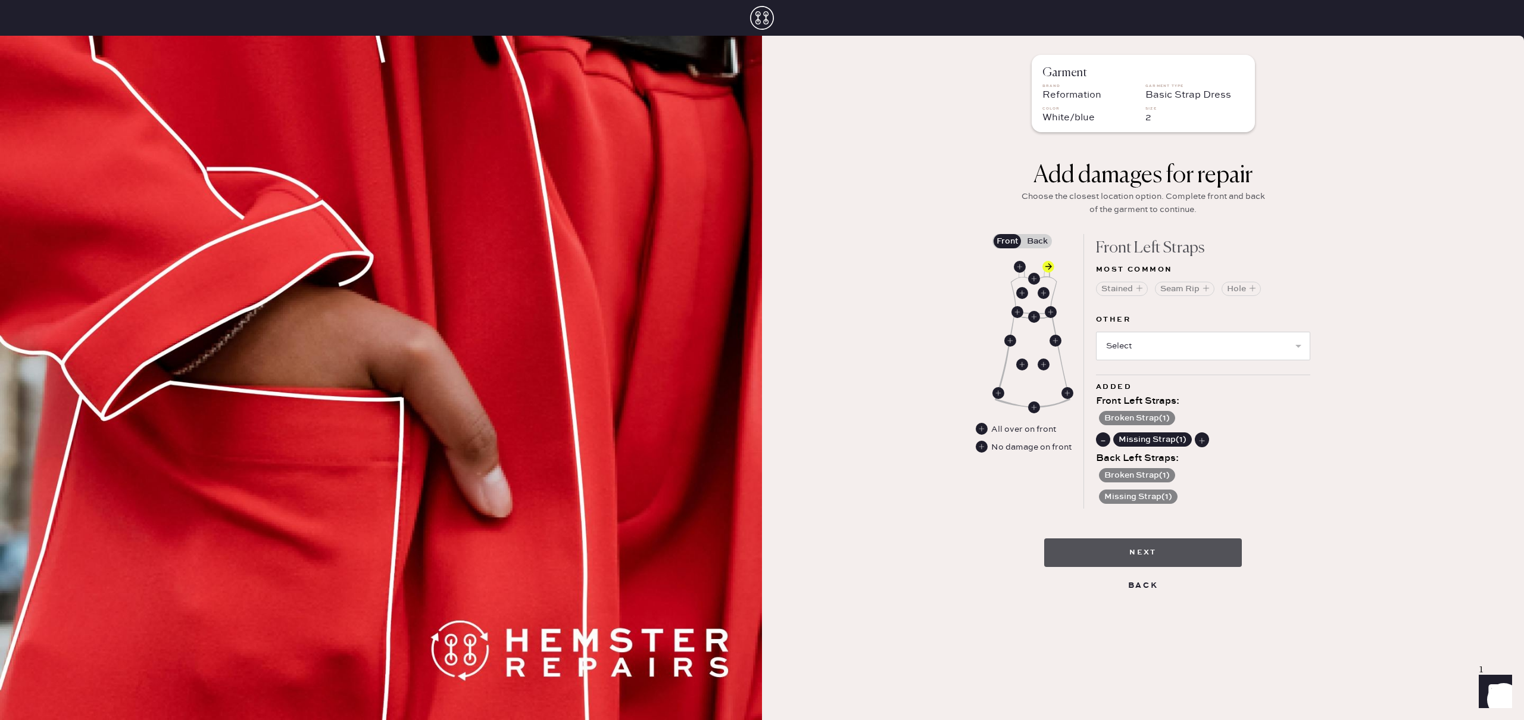
click at [1168, 551] on button "Next" at bounding box center [1143, 552] width 198 height 29
drag, startPoint x: 1168, startPoint y: 551, endPoint x: 1236, endPoint y: 500, distance: 85.0
click at [1168, 551] on button "Next" at bounding box center [1143, 552] width 198 height 29
click at [1239, 499] on div "Missing Strap ( 1 )" at bounding box center [1203, 495] width 214 height 17
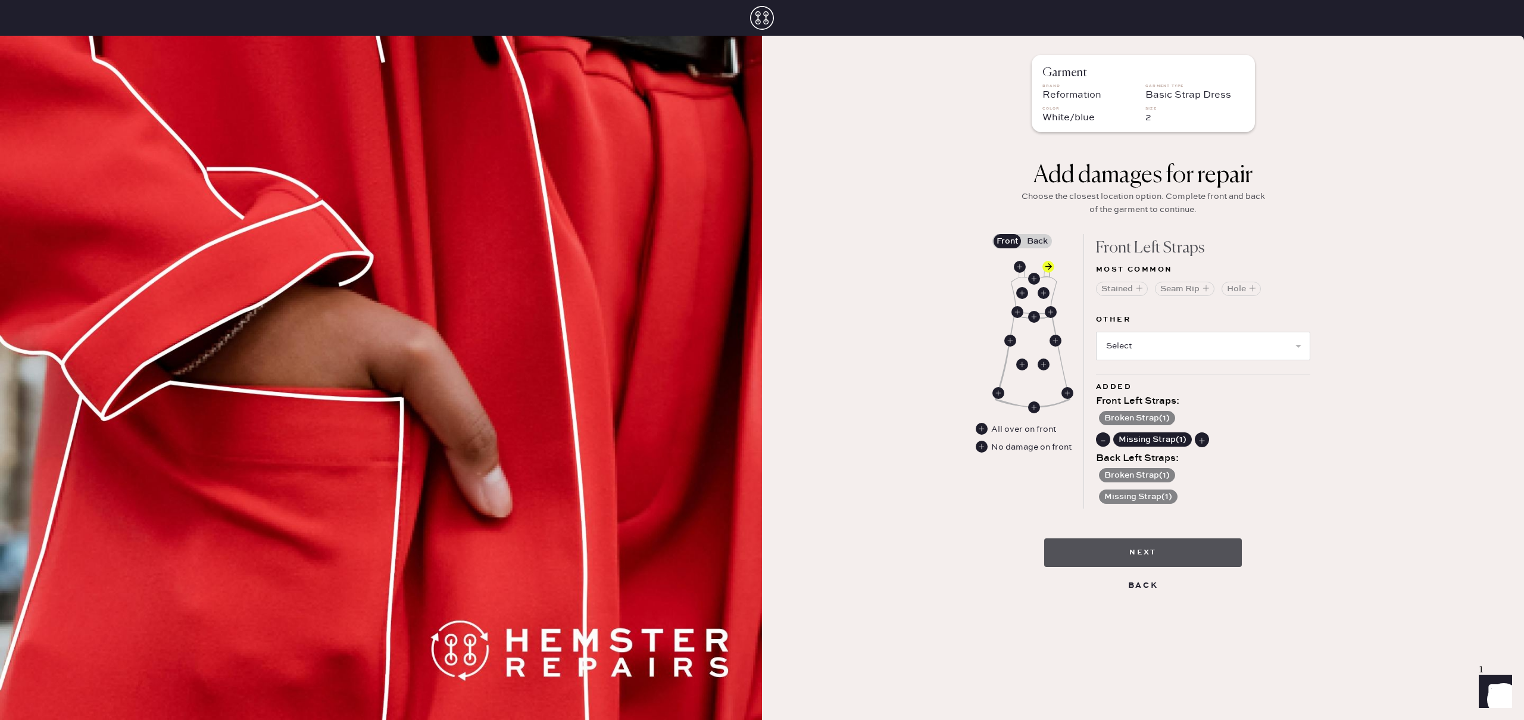
click at [1182, 559] on button "Next" at bounding box center [1143, 552] width 198 height 29
click at [1181, 558] on button "Next" at bounding box center [1143, 552] width 198 height 29
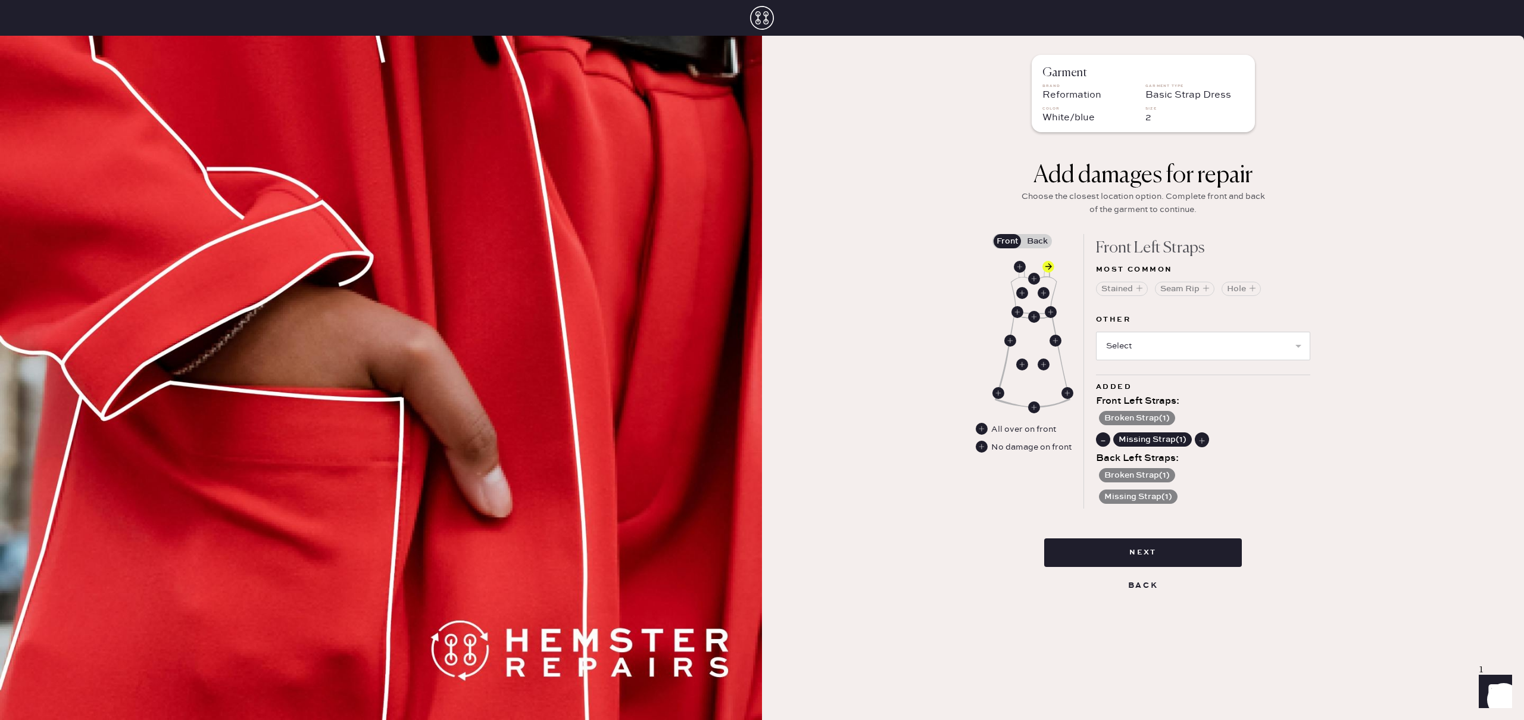
click at [1032, 238] on label "Back" at bounding box center [1037, 241] width 30 height 14
click at [1037, 241] on input "Back" at bounding box center [1037, 241] width 0 height 0
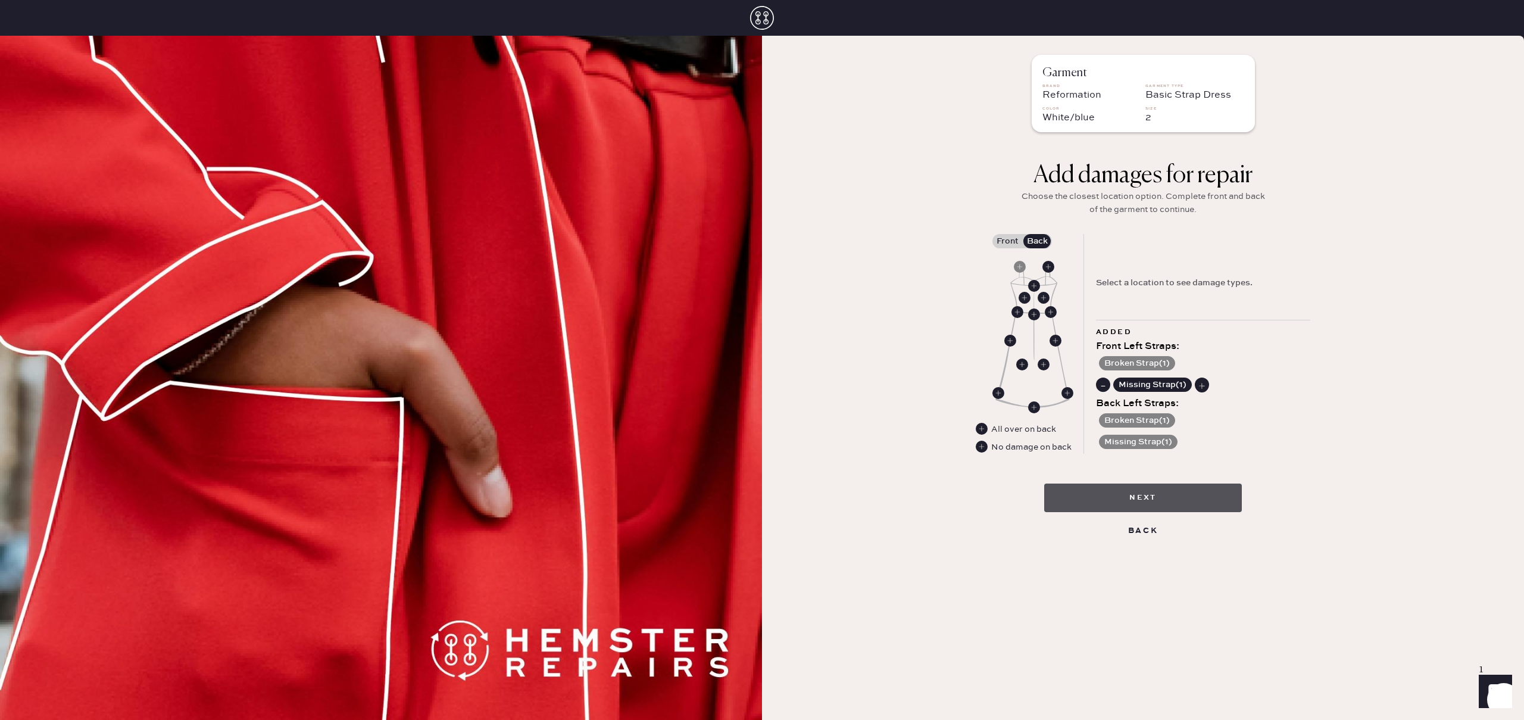
click at [1109, 502] on button "Next" at bounding box center [1143, 497] width 198 height 29
click at [1110, 506] on button "Next" at bounding box center [1143, 497] width 198 height 29
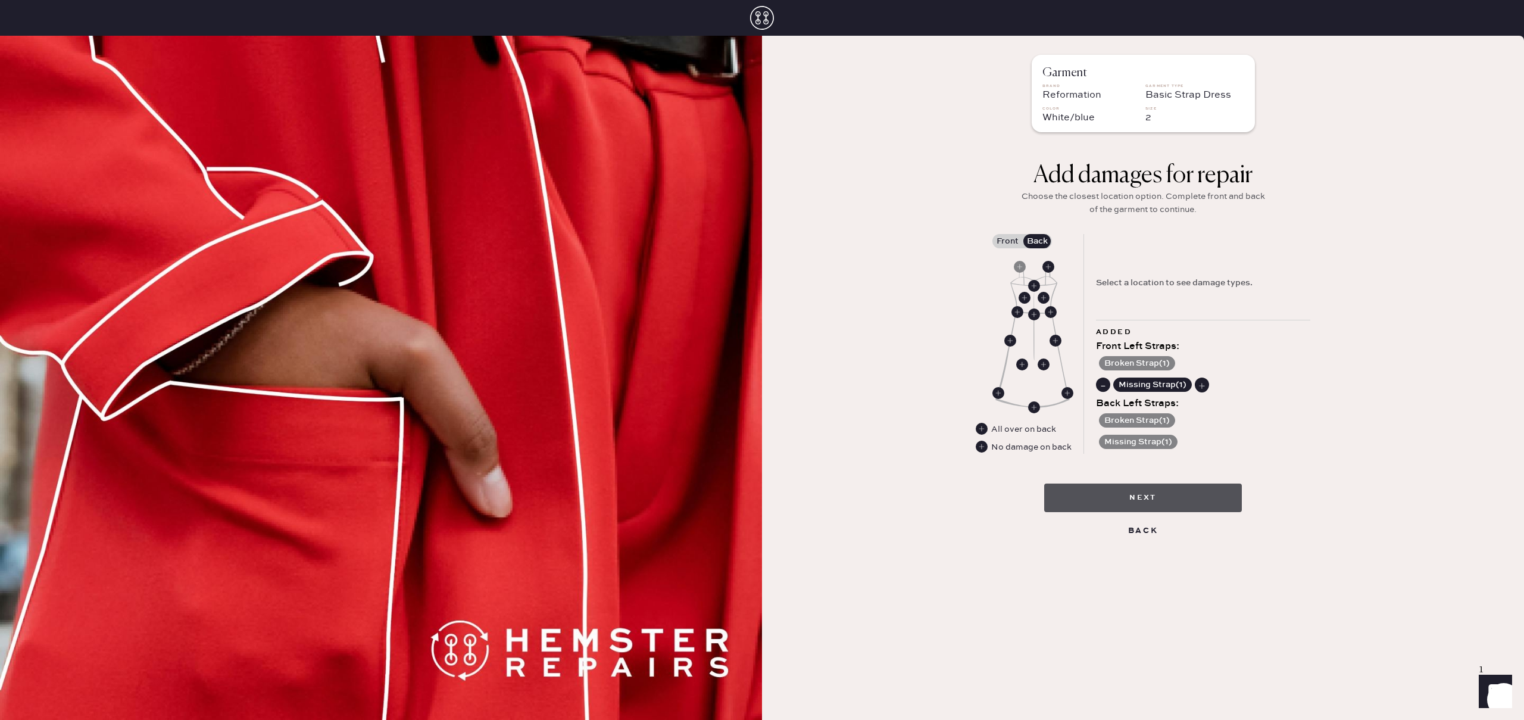
click at [1108, 504] on button "Next" at bounding box center [1143, 497] width 198 height 29
click at [1109, 507] on button "Next" at bounding box center [1143, 497] width 198 height 29
click at [1108, 507] on button "Next" at bounding box center [1143, 497] width 198 height 29
drag, startPoint x: 1106, startPoint y: 505, endPoint x: 1107, endPoint y: 517, distance: 12.5
click at [1108, 518] on div "Next Back" at bounding box center [1143, 516] width 198 height 94
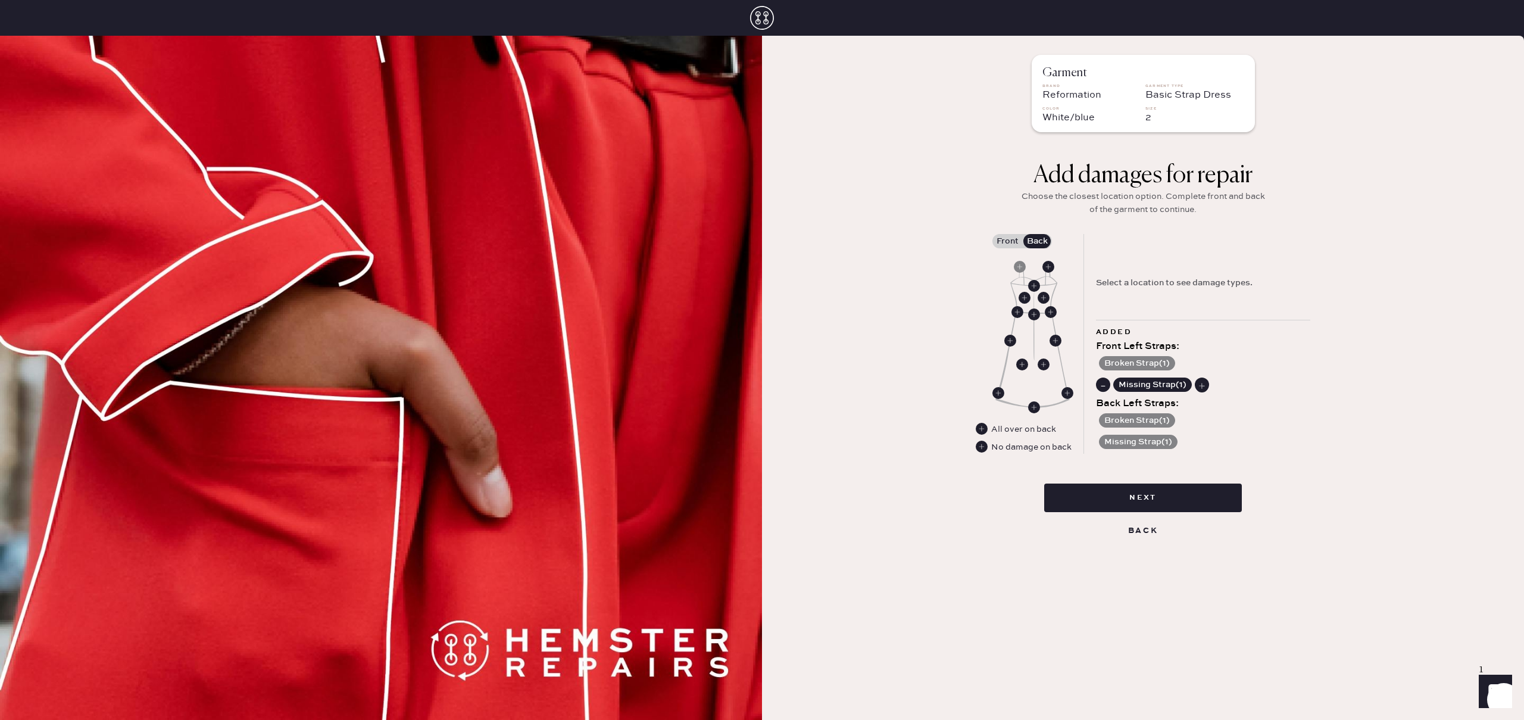
click at [1352, 458] on div "Garment Brand Reformation Garment Type Basic Strap Dress Color White/blue Size …" at bounding box center [1143, 378] width 762 height 684
click at [1022, 262] on use at bounding box center [1020, 267] width 12 height 12
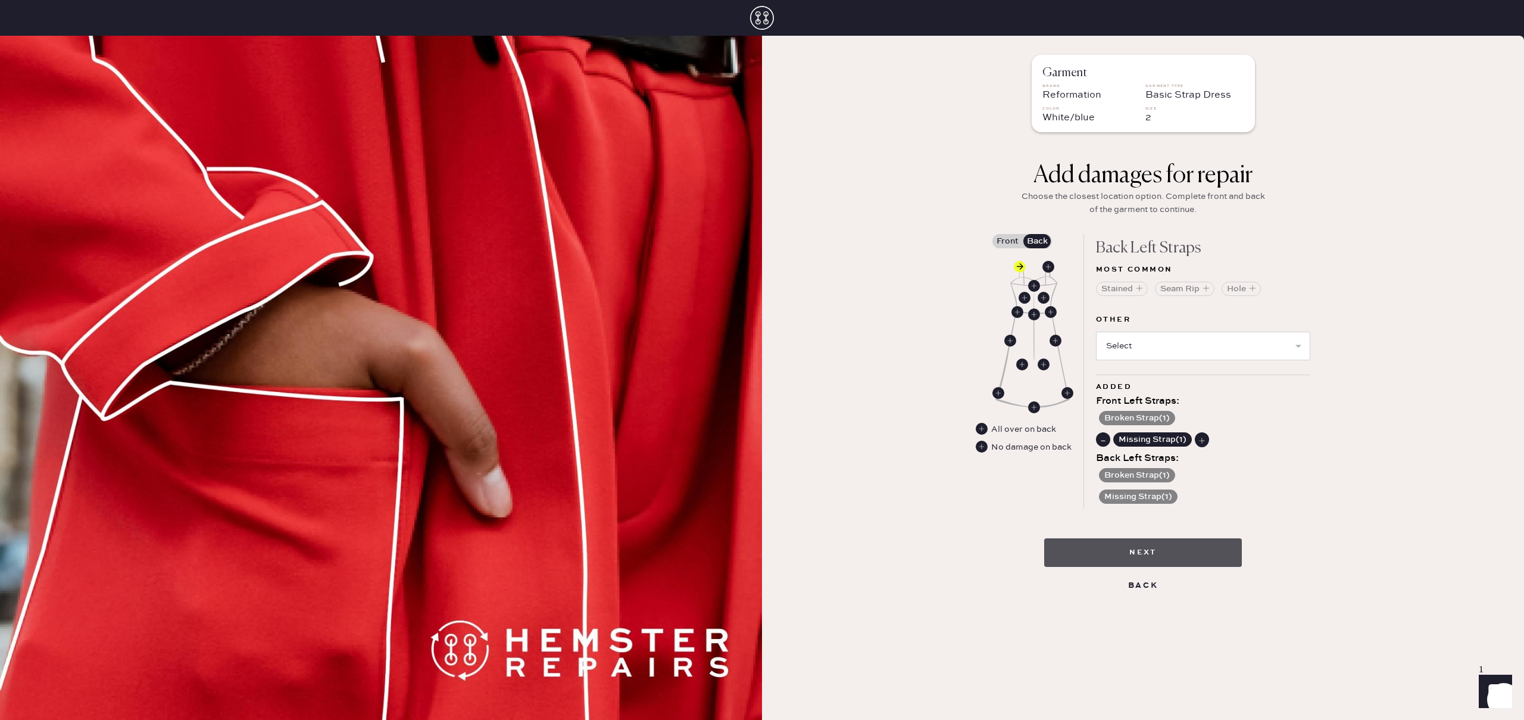
click at [1133, 552] on button "Next" at bounding box center [1143, 552] width 198 height 29
click at [1122, 473] on button "Broken Strap ( 1 )" at bounding box center [1137, 475] width 76 height 14
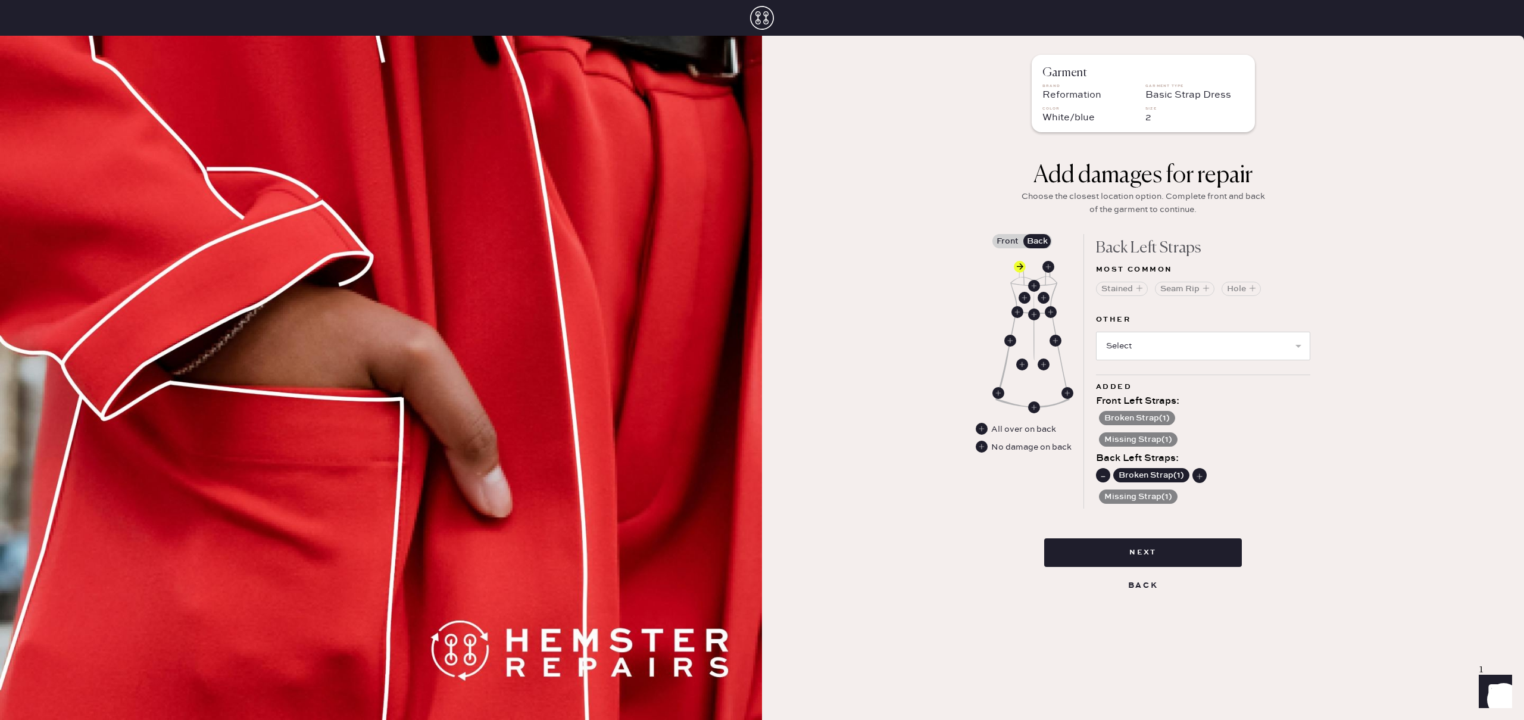
click at [1107, 503] on div "Added Front Left Straps : Broken Strap ( 1 ) Missing Strap ( 1 ) Back Left Stra…" at bounding box center [1203, 441] width 214 height 134
click at [1103, 498] on button "Missing Strap ( 1 )" at bounding box center [1138, 496] width 79 height 14
click at [1096, 498] on icon at bounding box center [1102, 497] width 13 height 13
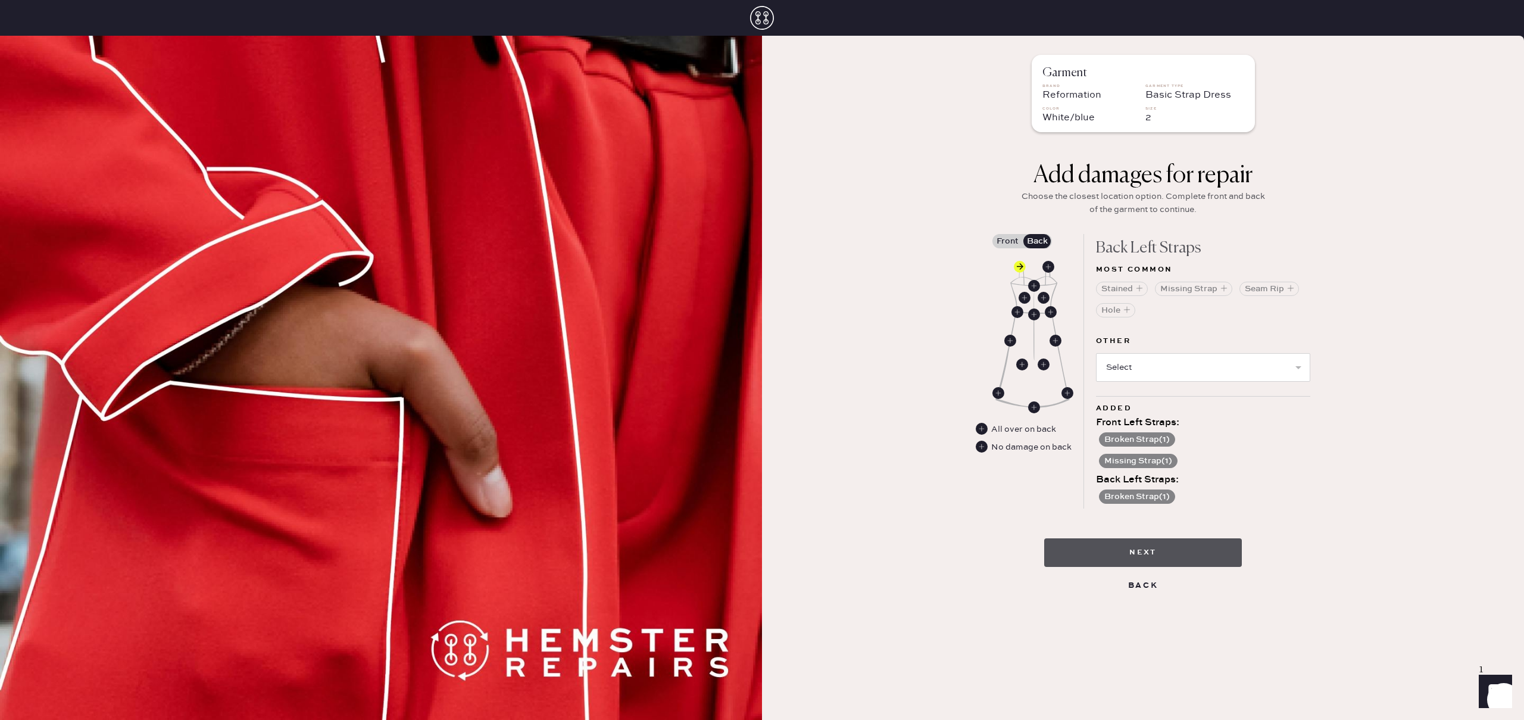
click at [1119, 556] on button "Next" at bounding box center [1143, 552] width 198 height 29
click at [1349, 135] on div "Garment Brand Reformation Garment Type Basic Strap Dress Color White/blue Size …" at bounding box center [1143, 378] width 762 height 684
click at [1020, 236] on label "Front" at bounding box center [1007, 241] width 30 height 14
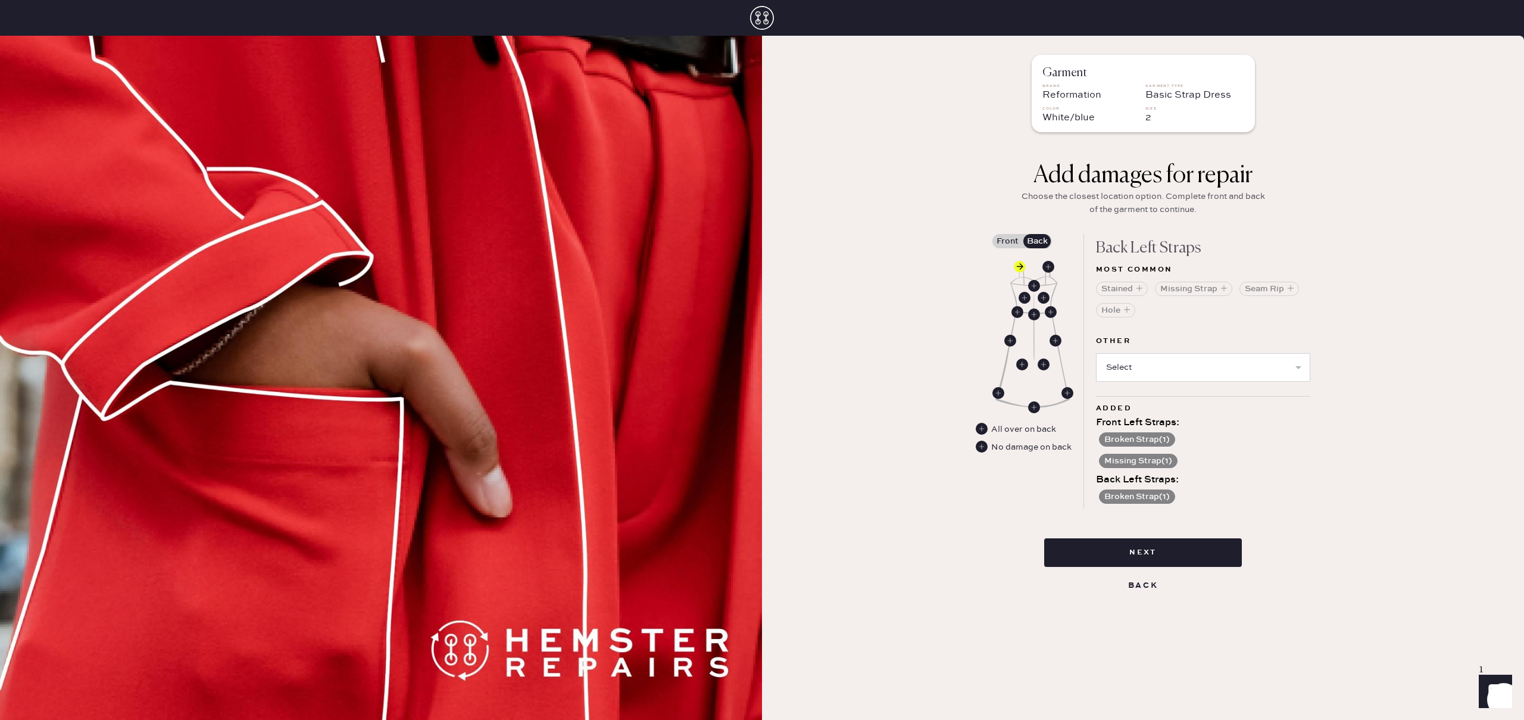
click at [1007, 241] on input "Front" at bounding box center [1007, 241] width 0 height 0
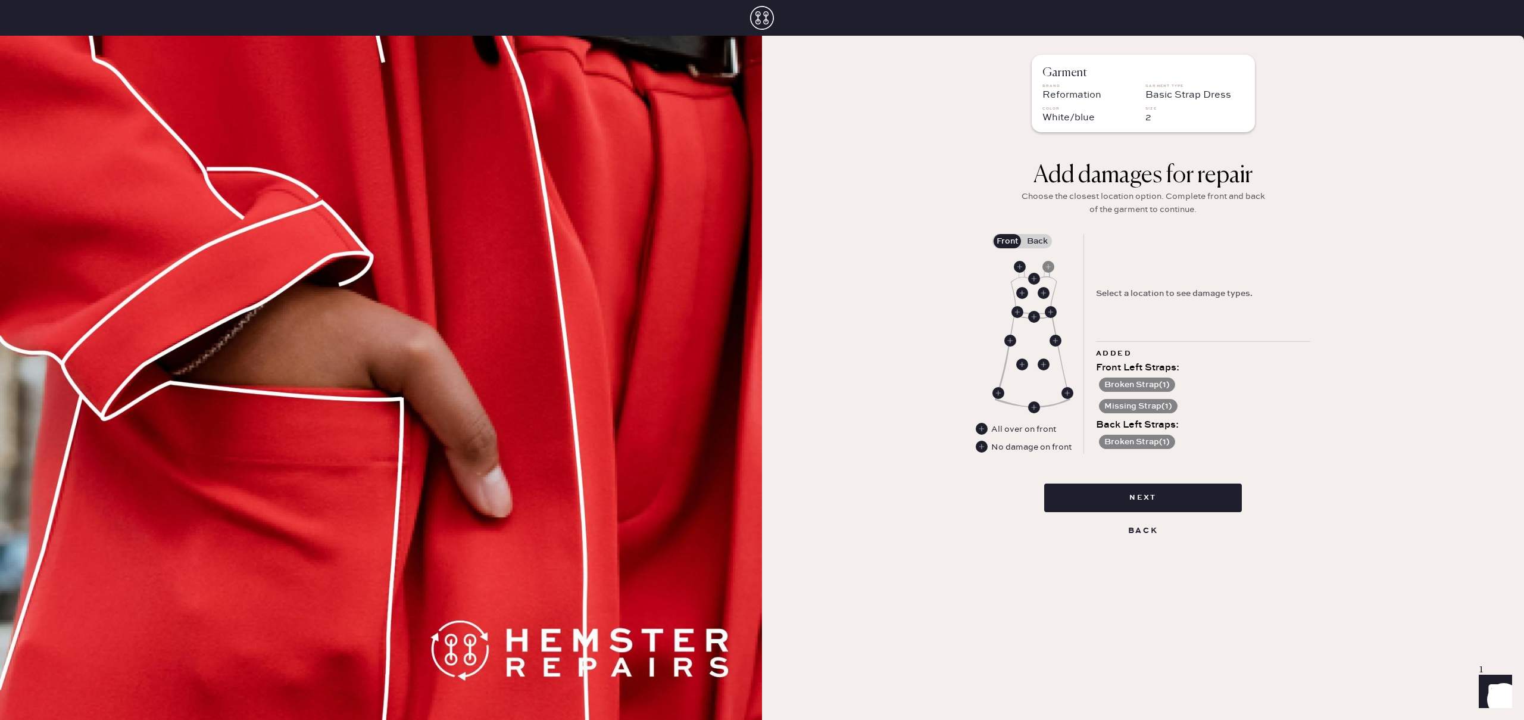
click at [1108, 383] on button "Broken Strap ( 1 )" at bounding box center [1137, 384] width 76 height 14
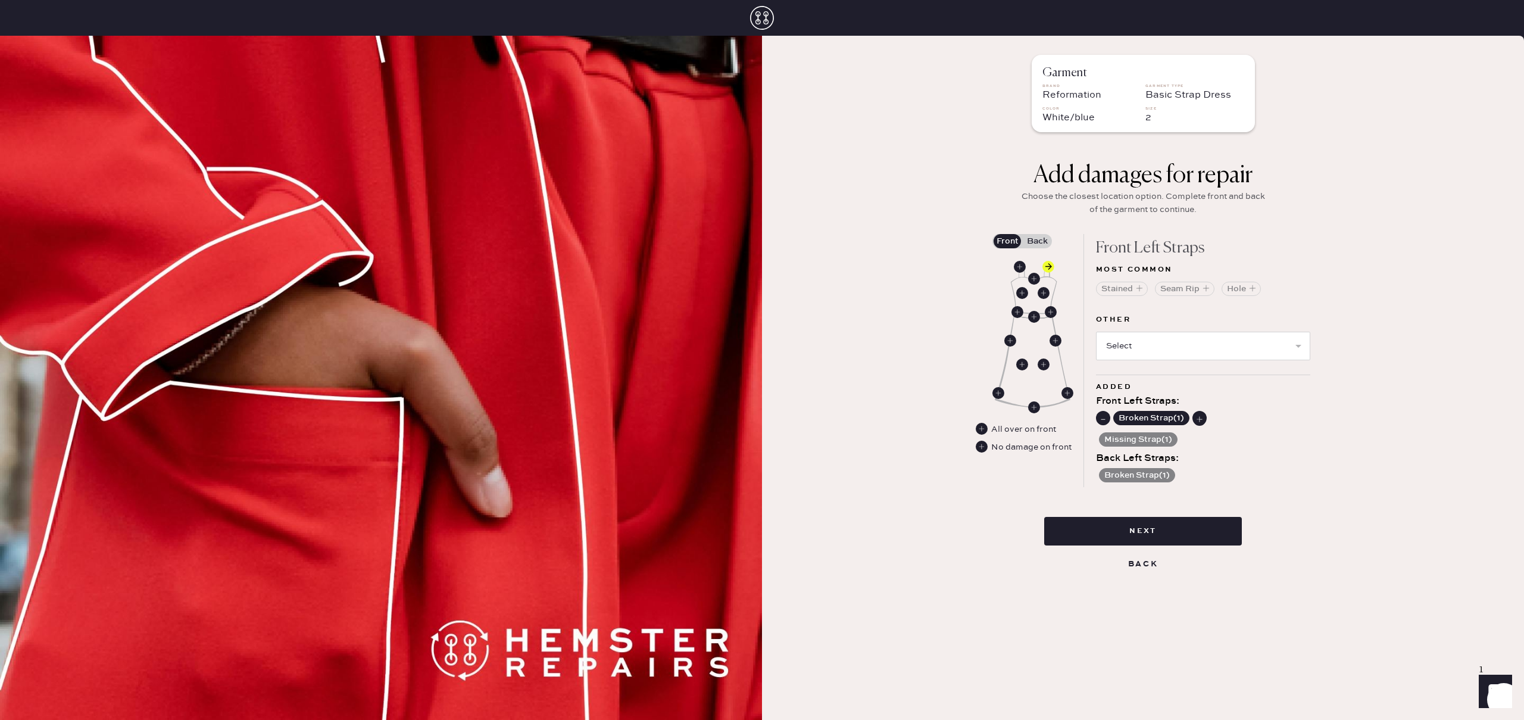
click at [1102, 419] on use at bounding box center [1103, 418] width 12 height 12
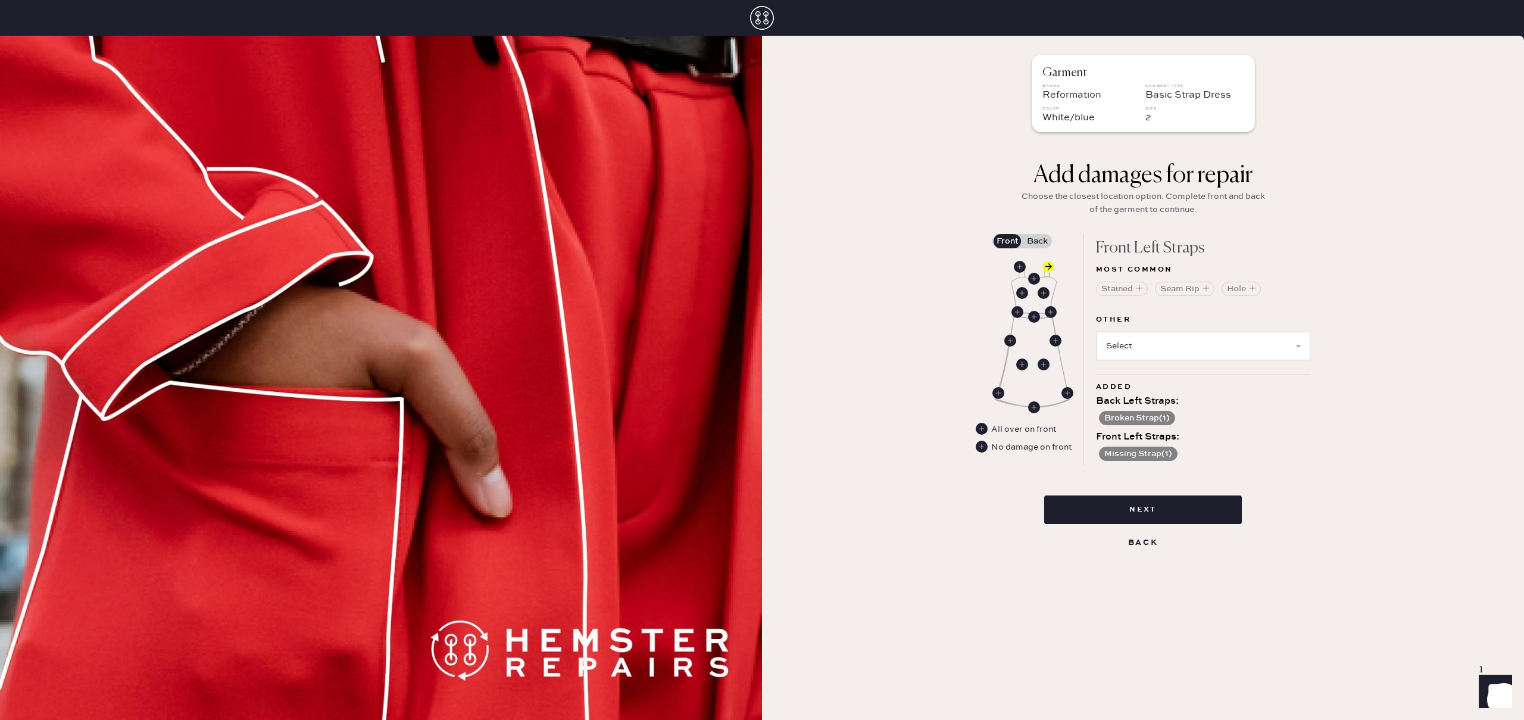
click at [1096, 417] on div "Broken Strap ( 1 )" at bounding box center [1203, 416] width 214 height 17
click at [1100, 416] on button "Broken Strap ( 1 )" at bounding box center [1137, 418] width 76 height 14
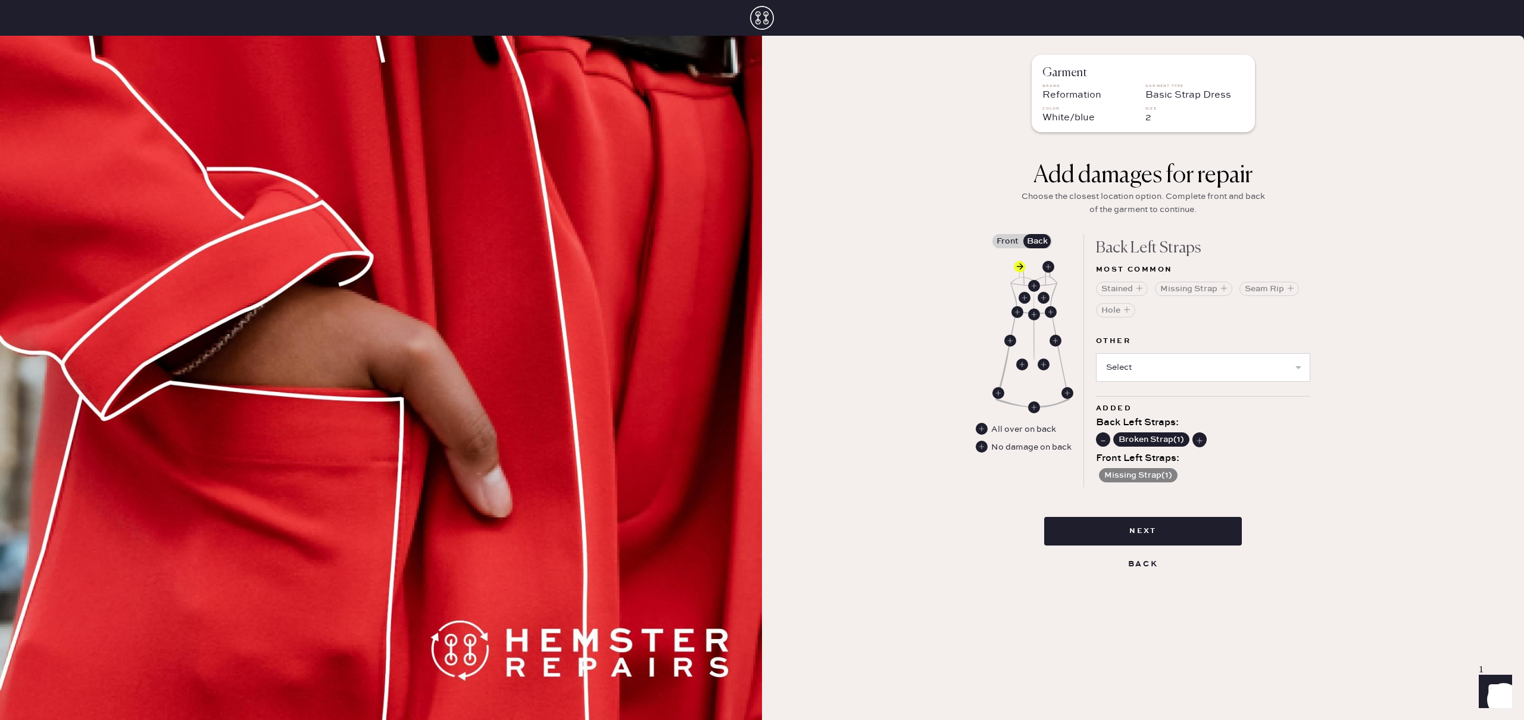
click at [1100, 438] on use at bounding box center [1103, 440] width 12 height 12
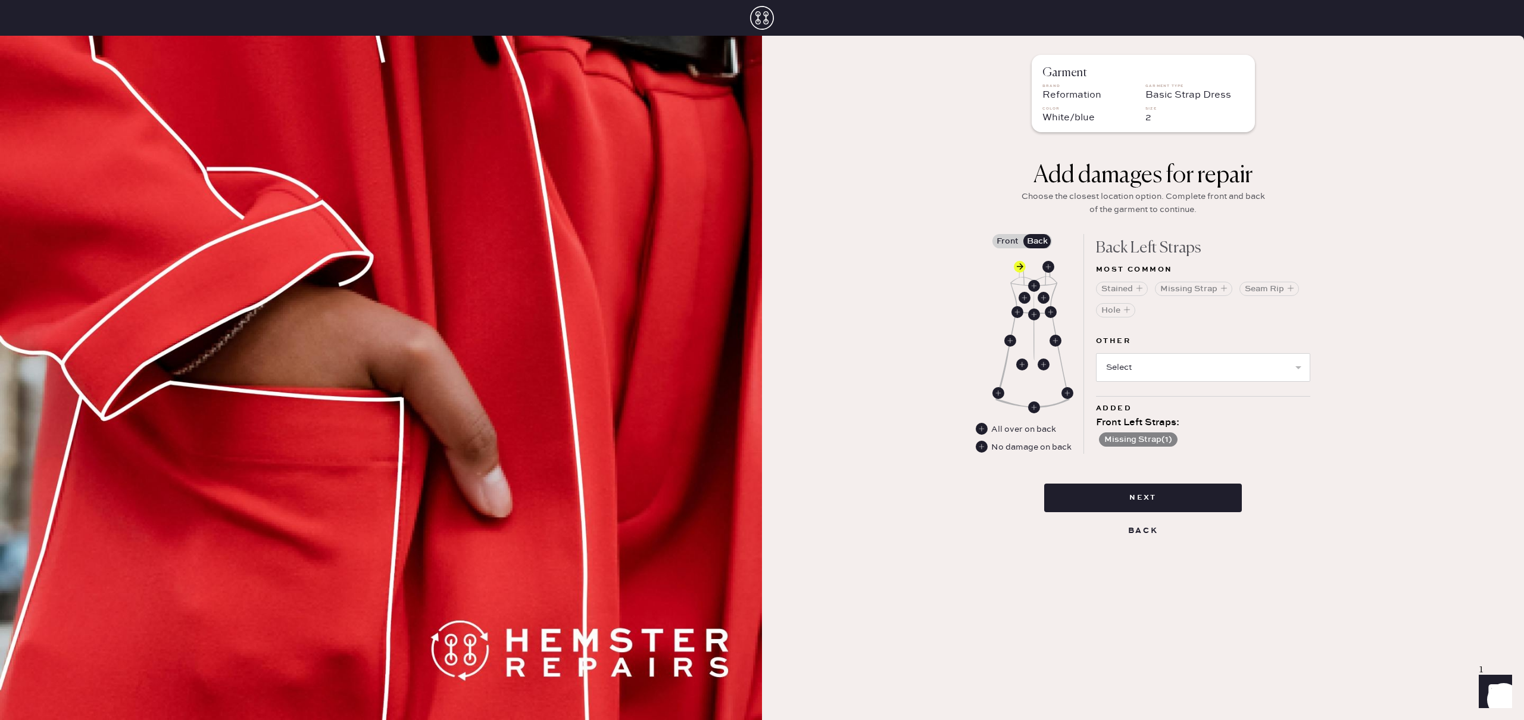
drag, startPoint x: 1109, startPoint y: 439, endPoint x: 1099, endPoint y: 438, distance: 10.2
click at [1109, 439] on button "Missing Strap ( 1 )" at bounding box center [1138, 439] width 79 height 14
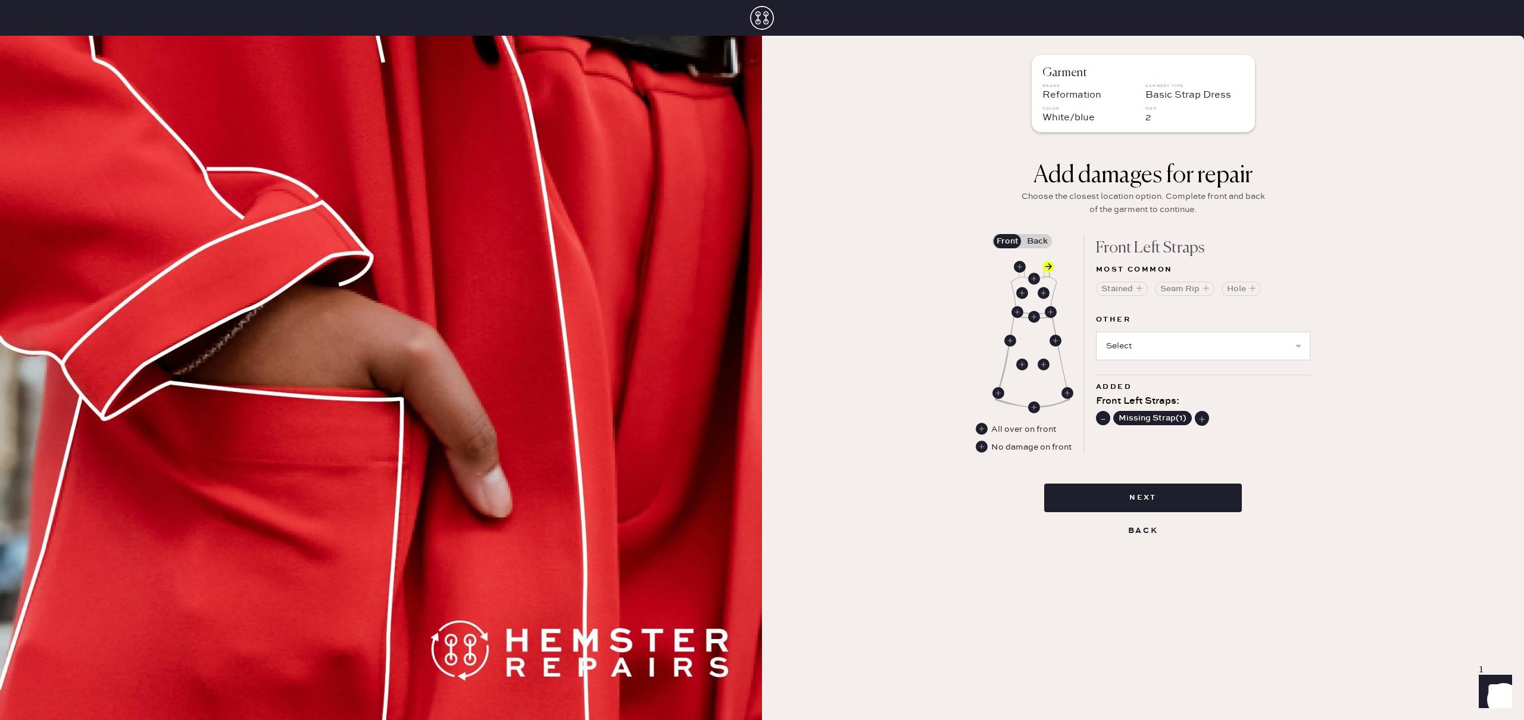
click at [1100, 412] on icon at bounding box center [1102, 418] width 13 height 13
click at [1049, 266] on use at bounding box center [1048, 267] width 12 height 12
click at [1180, 375] on select "Select Broken / Ripped Hem Broken Beads Broken Belt Loop Broken Button Broken C…" at bounding box center [1203, 367] width 214 height 29
select select "1668"
click at [1096, 353] on select "Select Broken / Ripped Hem Broken Beads Broken Belt Loop Broken Button Broken C…" at bounding box center [1203, 367] width 214 height 29
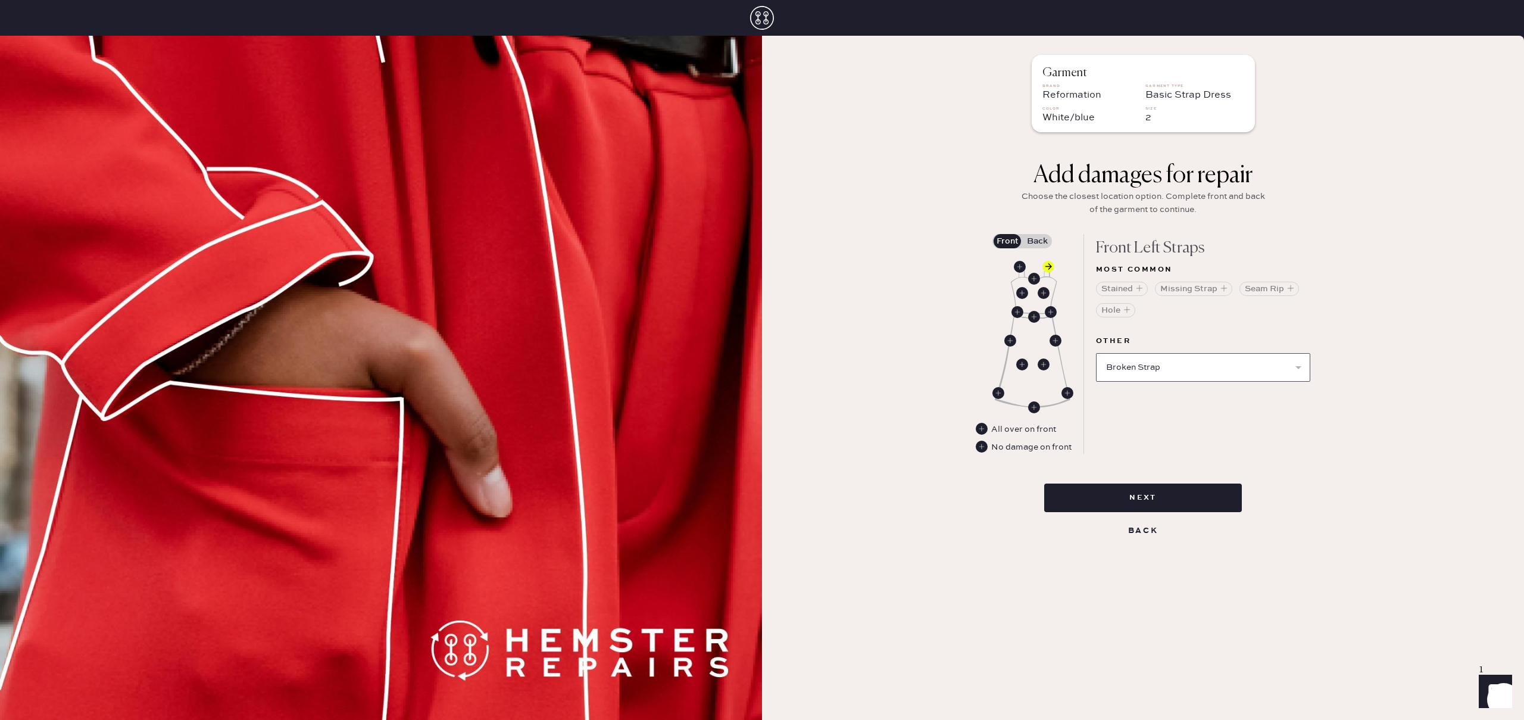
select select
click at [1137, 499] on button "Next" at bounding box center [1143, 497] width 198 height 29
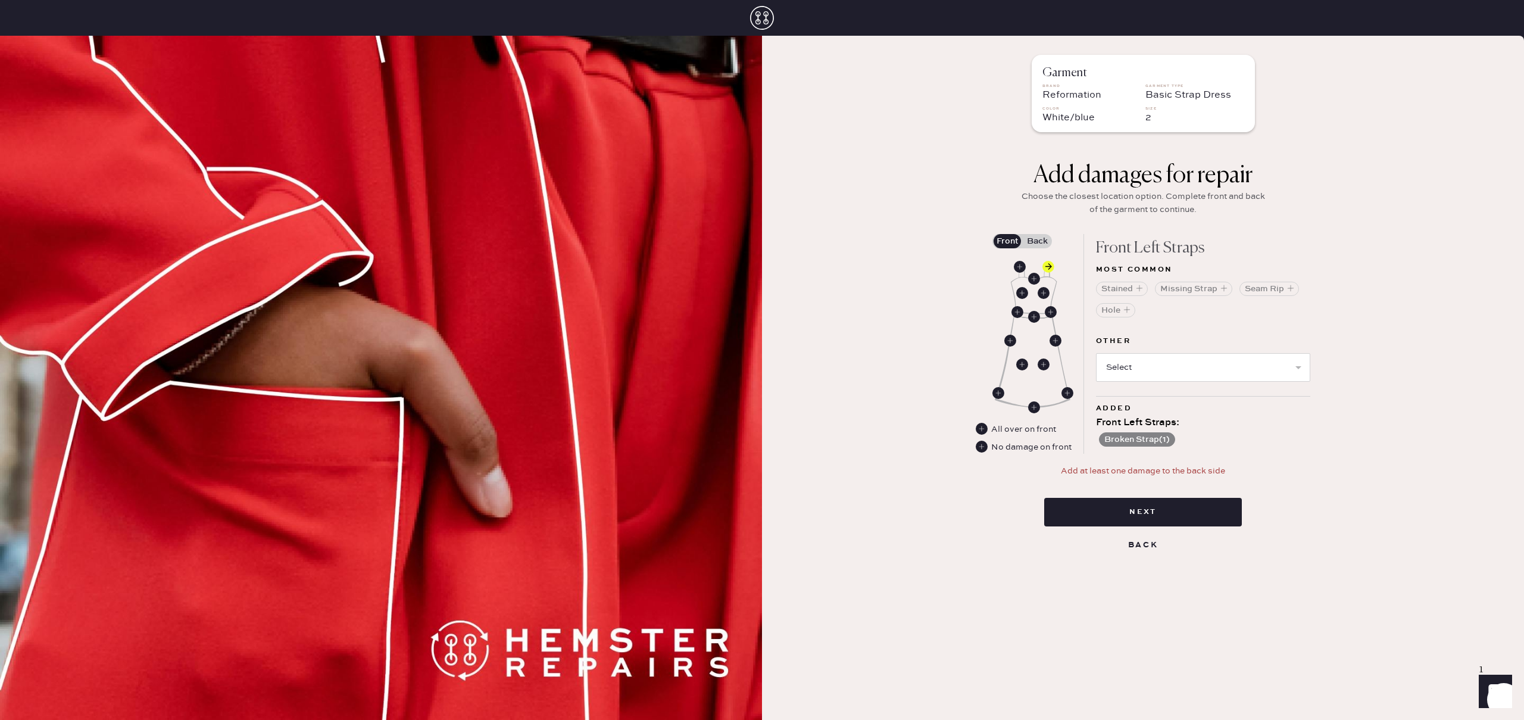
click at [1034, 240] on label "Back" at bounding box center [1037, 241] width 30 height 14
click at [1037, 241] on input "Back" at bounding box center [1037, 241] width 0 height 0
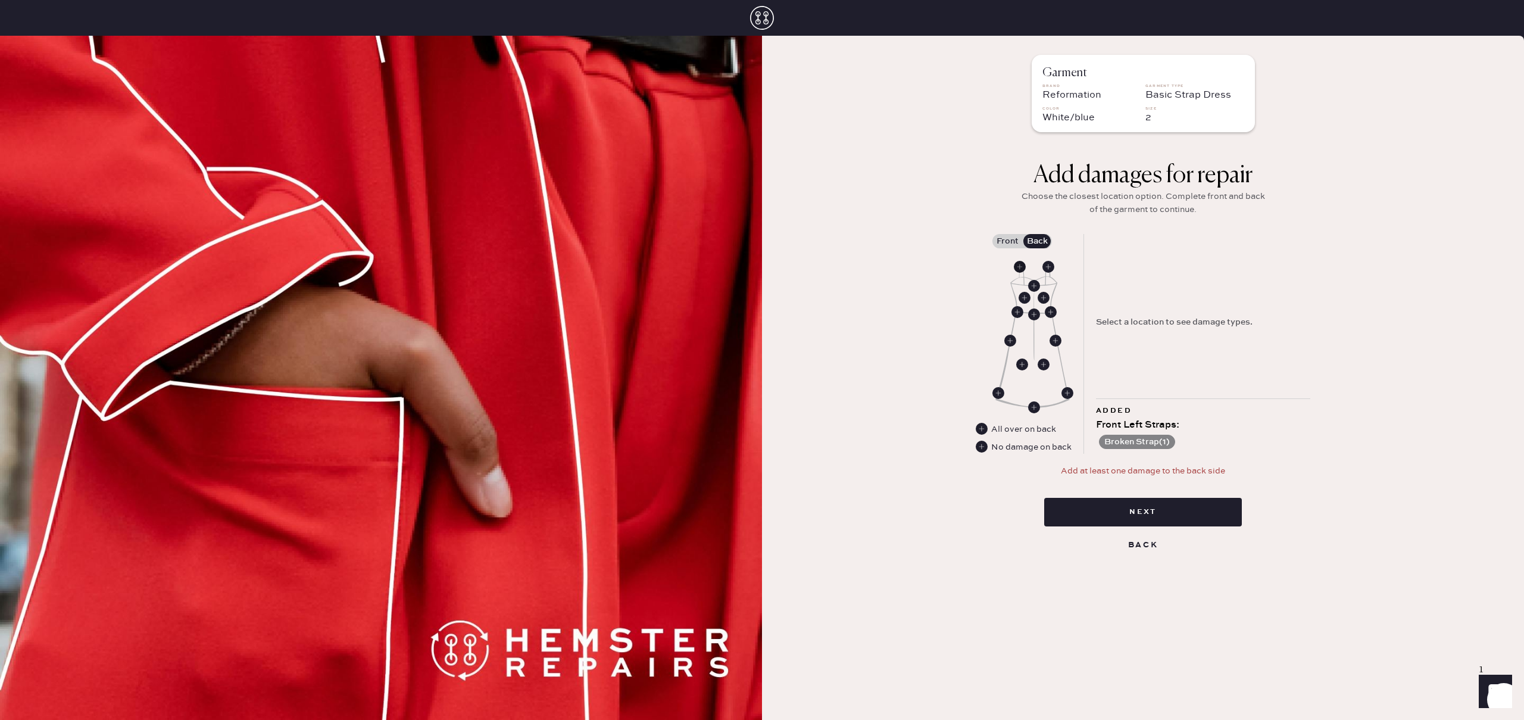
click at [1020, 265] on use at bounding box center [1020, 267] width 12 height 12
click at [1139, 365] on select "Select Broken / Ripped Hem Broken Beads Broken Belt Loop Broken Button Broken C…" at bounding box center [1203, 367] width 214 height 29
select select "1668"
click at [1096, 353] on select "Select Broken / Ripped Hem Broken Beads Broken Belt Loop Broken Button Broken C…" at bounding box center [1203, 367] width 214 height 29
select select
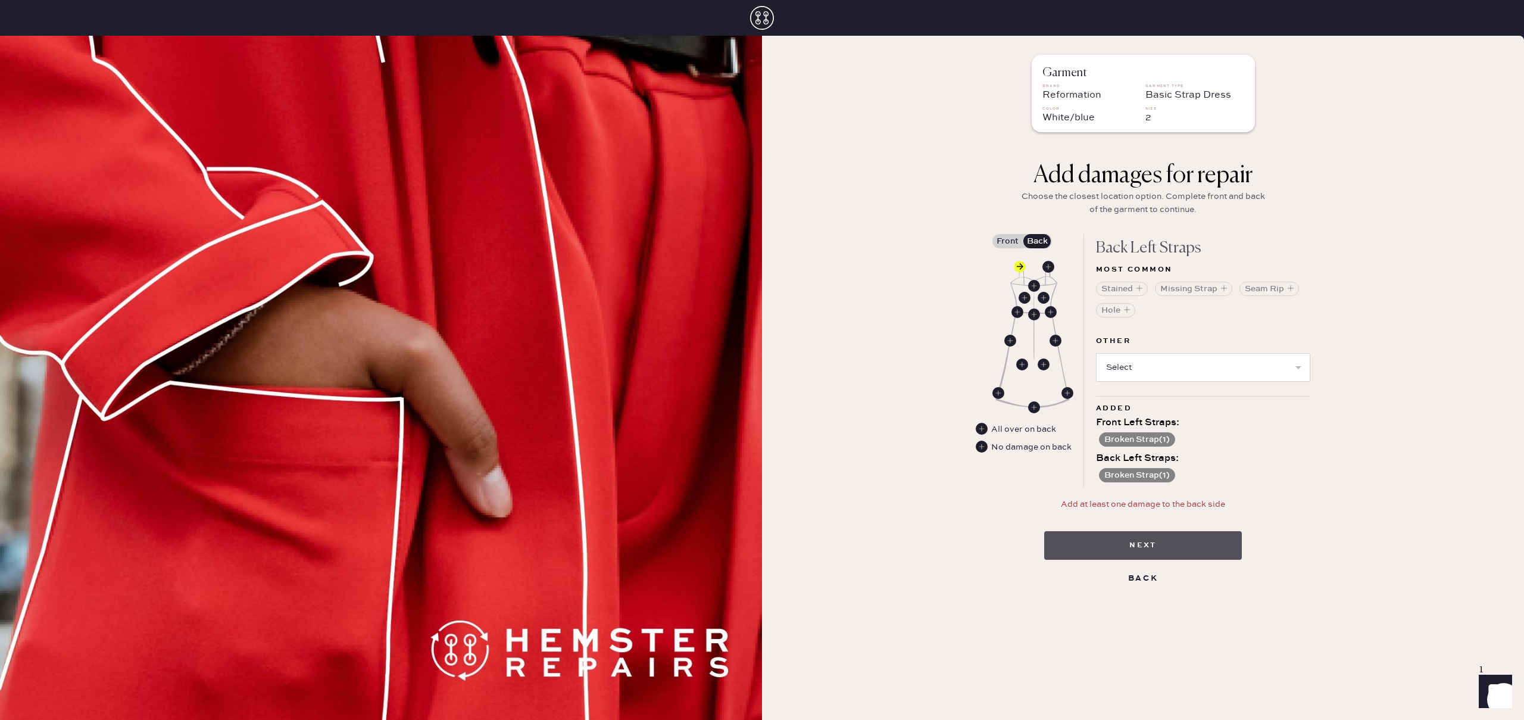
click at [1130, 543] on button "Next" at bounding box center [1143, 545] width 198 height 29
click at [1137, 524] on button "Next" at bounding box center [1143, 531] width 198 height 29
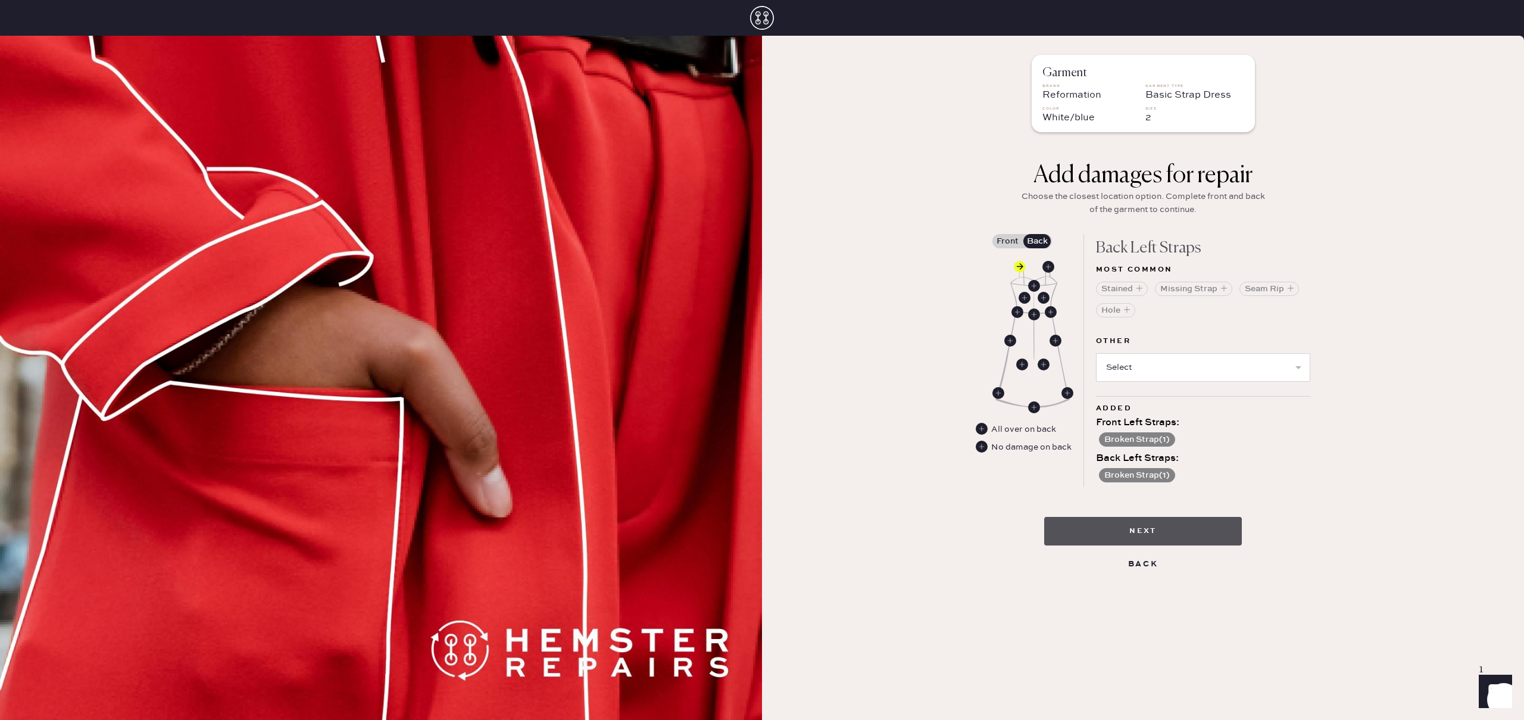
click at [1137, 524] on button "Next" at bounding box center [1143, 531] width 198 height 29
click at [1288, 389] on div "Other Select Broken / Ripped Hem Broken Beads Broken Belt Loop Broken Button Br…" at bounding box center [1203, 365] width 214 height 62
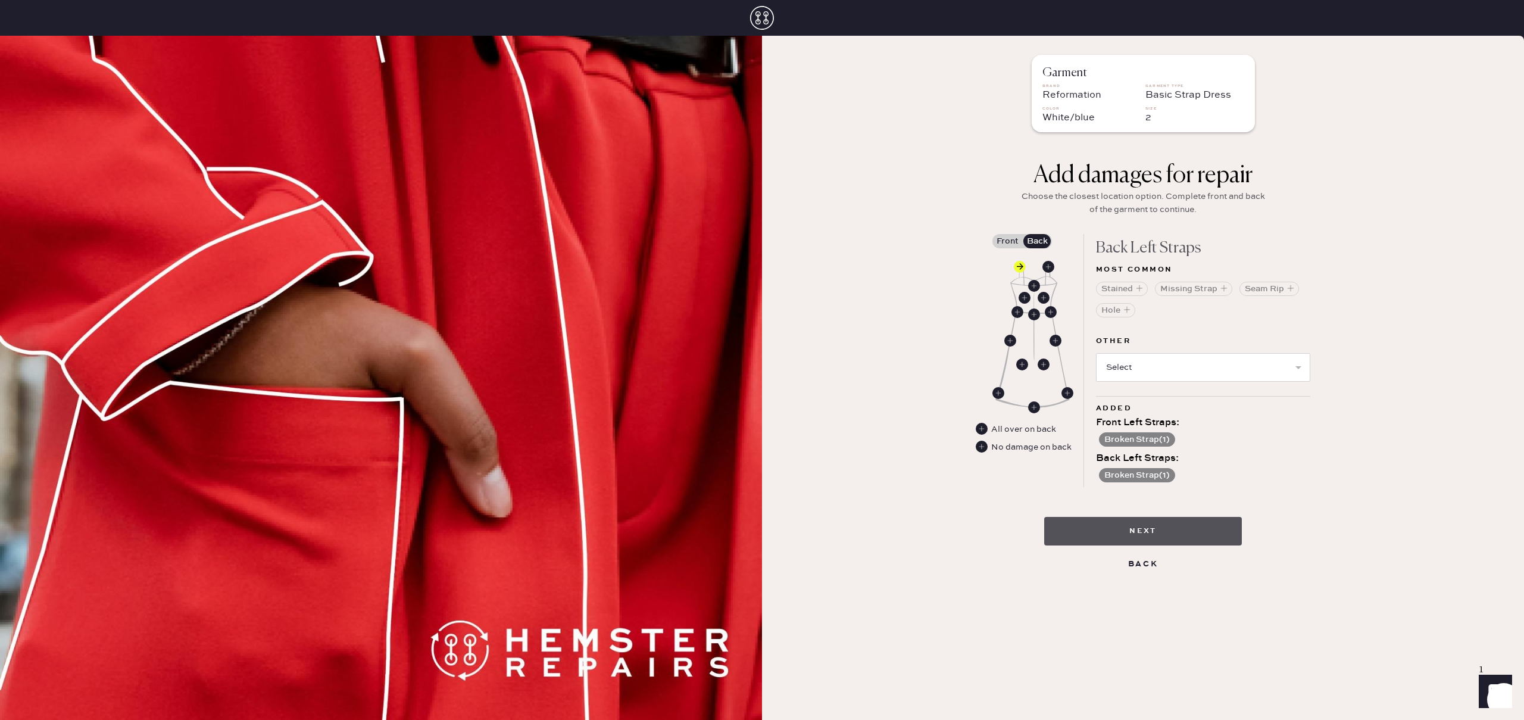
click at [1192, 541] on button "Next" at bounding box center [1143, 531] width 198 height 29
click at [1133, 560] on button "Back" at bounding box center [1143, 564] width 44 height 18
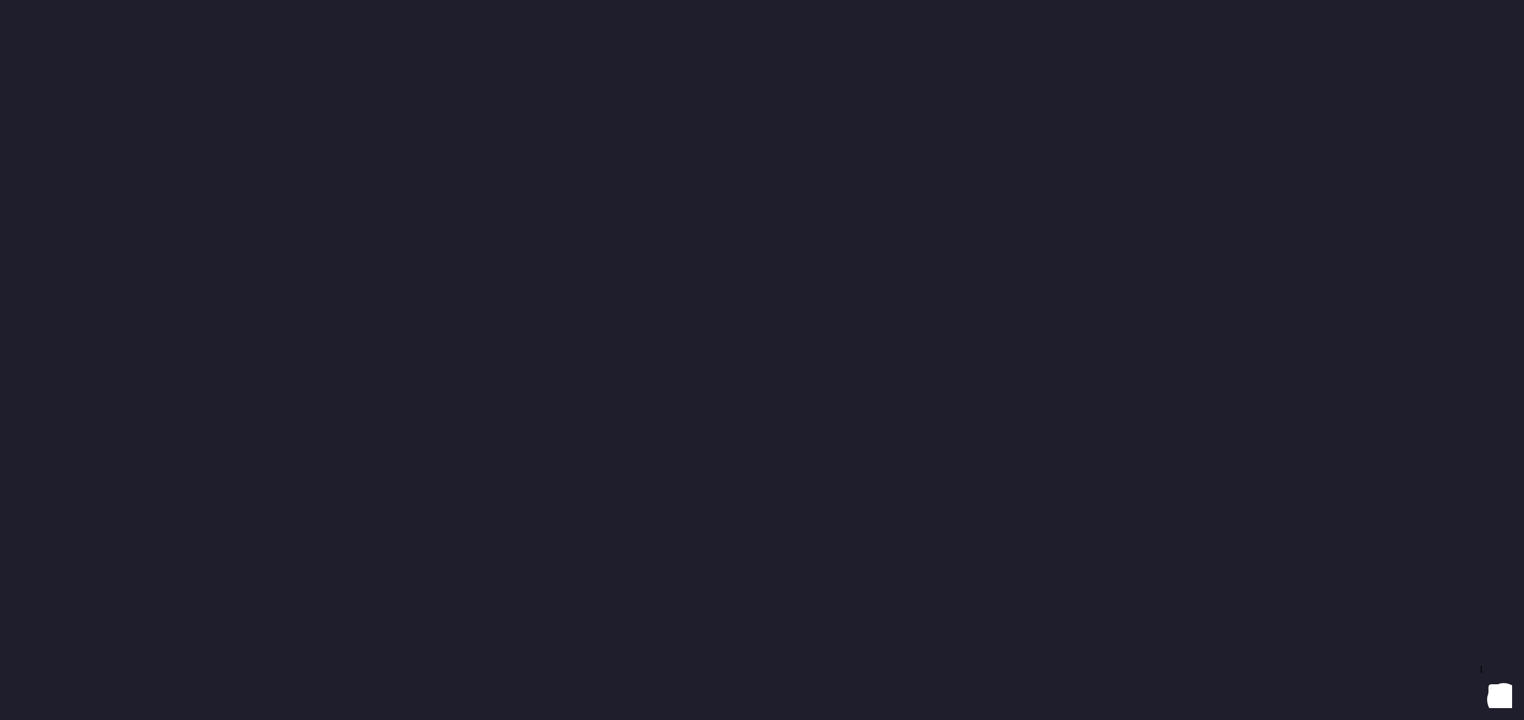
select select "6"
